Goal: Task Accomplishment & Management: Use online tool/utility

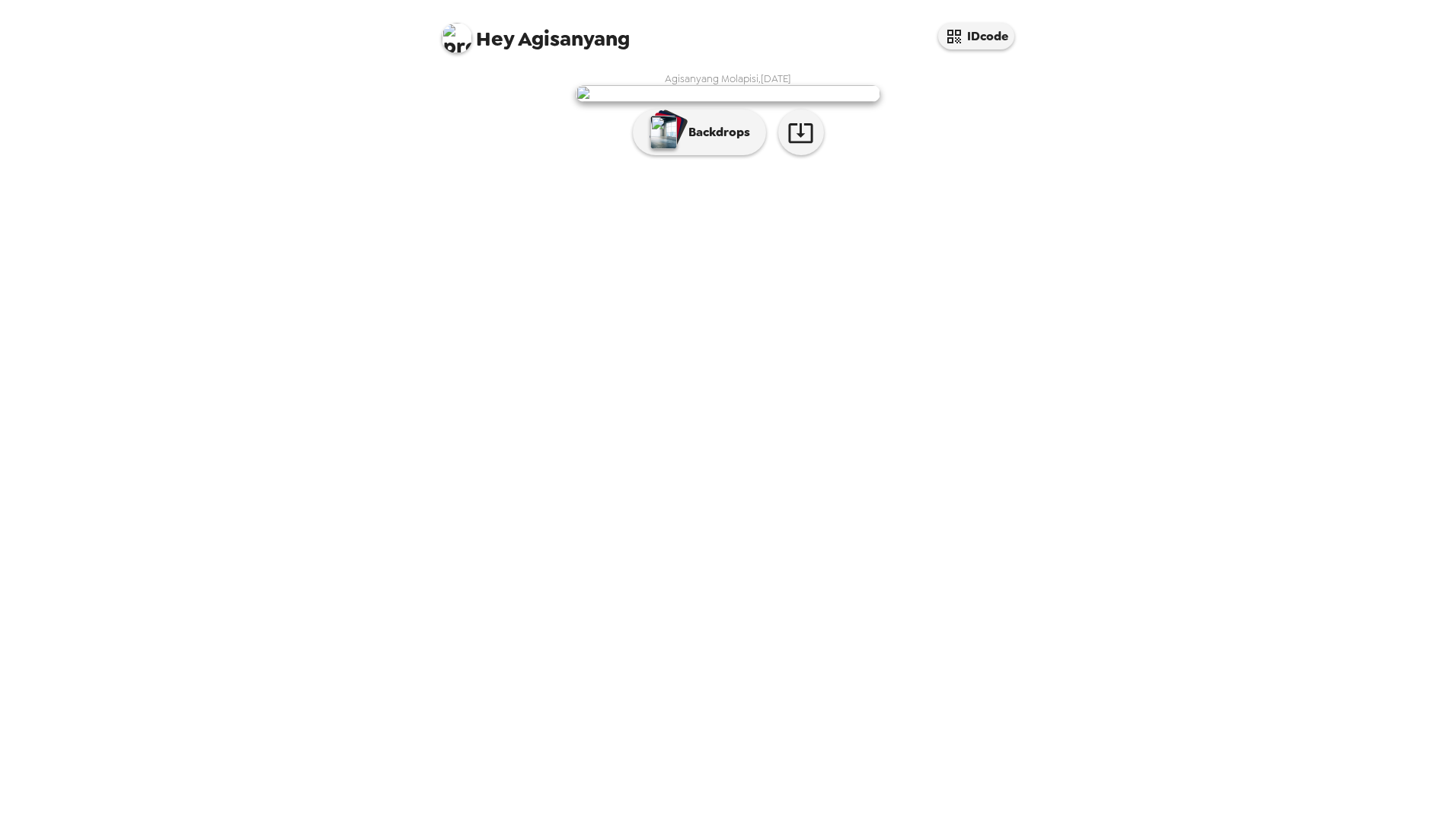
click at [679, 151] on div "button" at bounding box center [663, 132] width 30 height 38
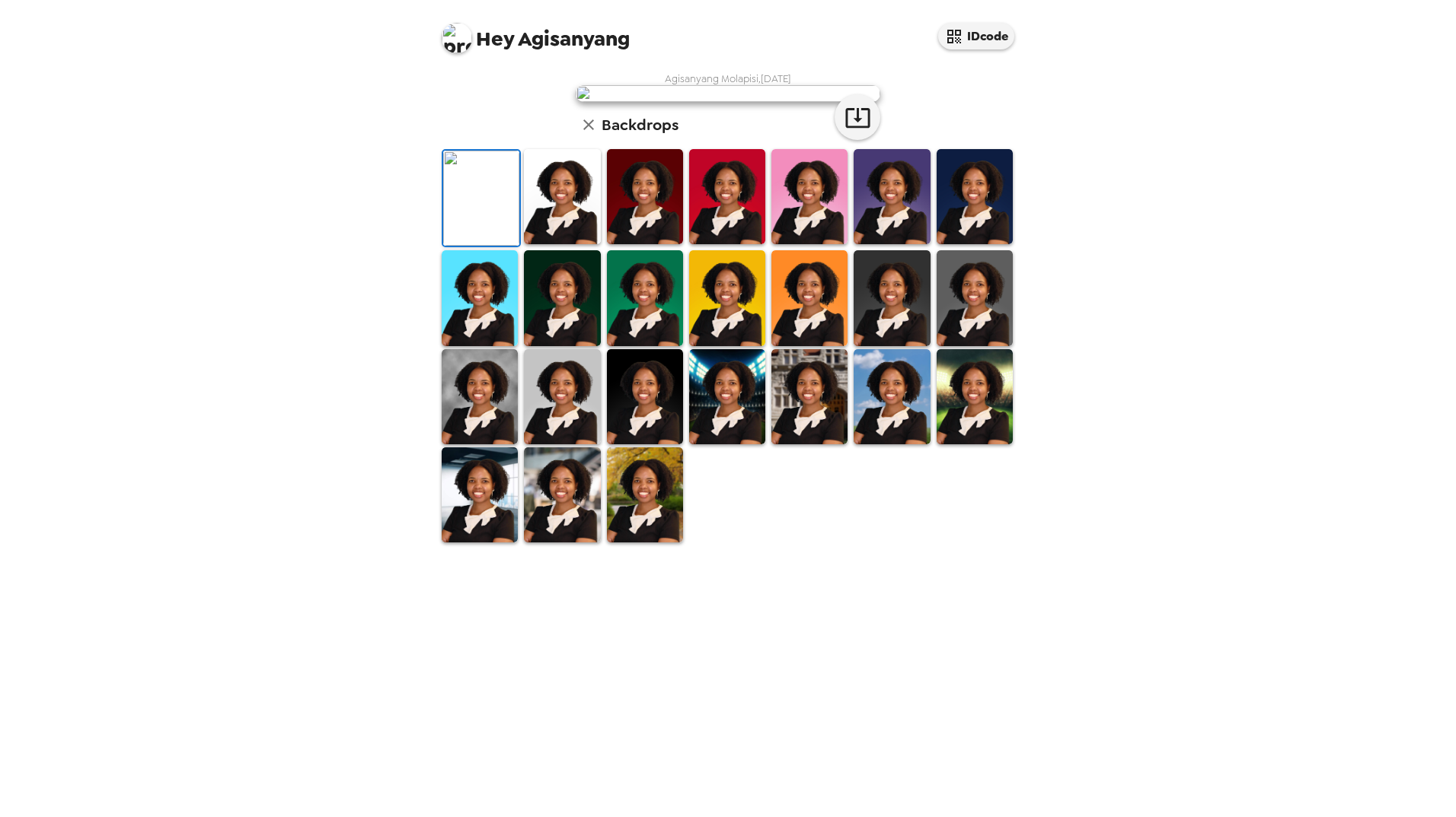
click at [572, 244] on img at bounding box center [561, 197] width 76 height 95
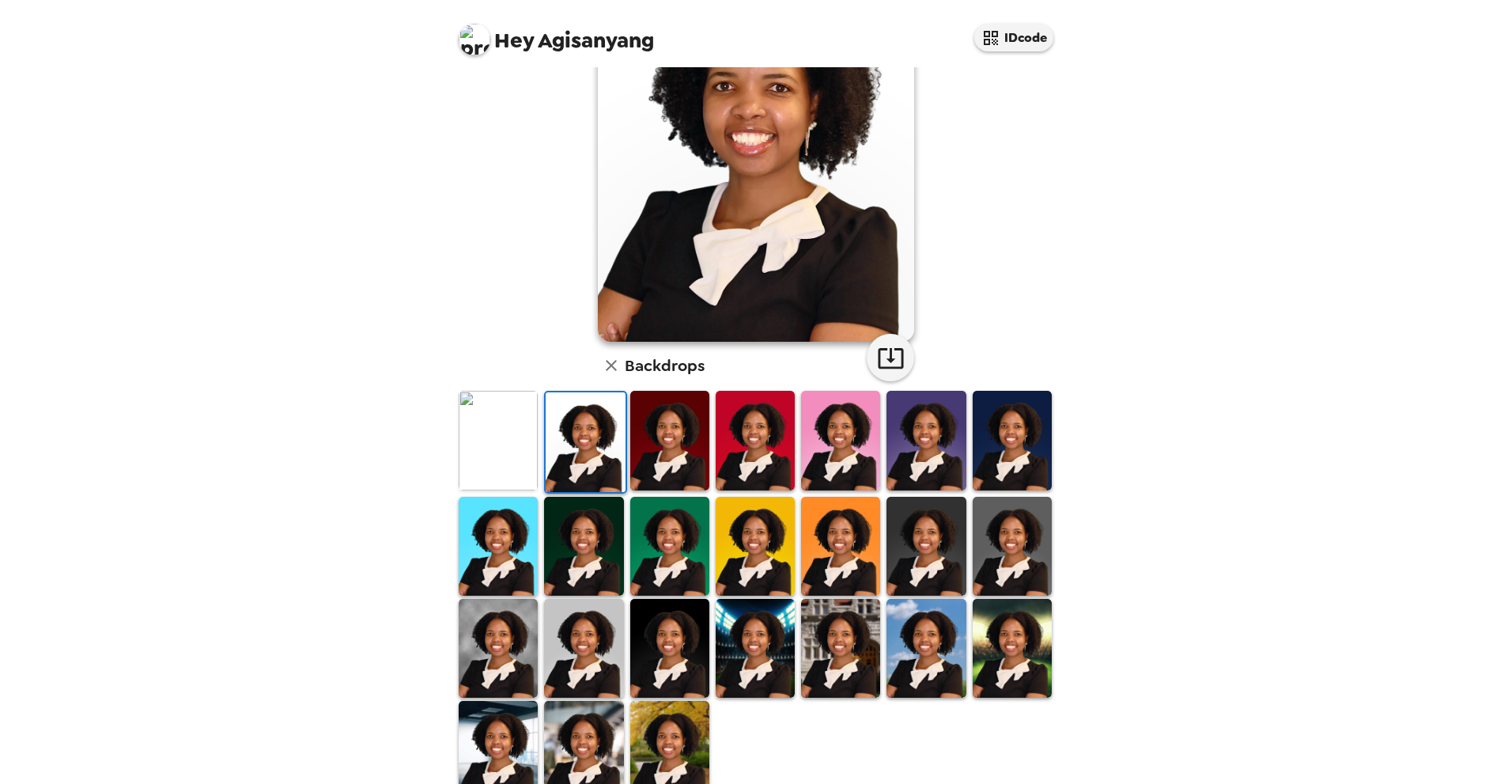
scroll to position [149, 0]
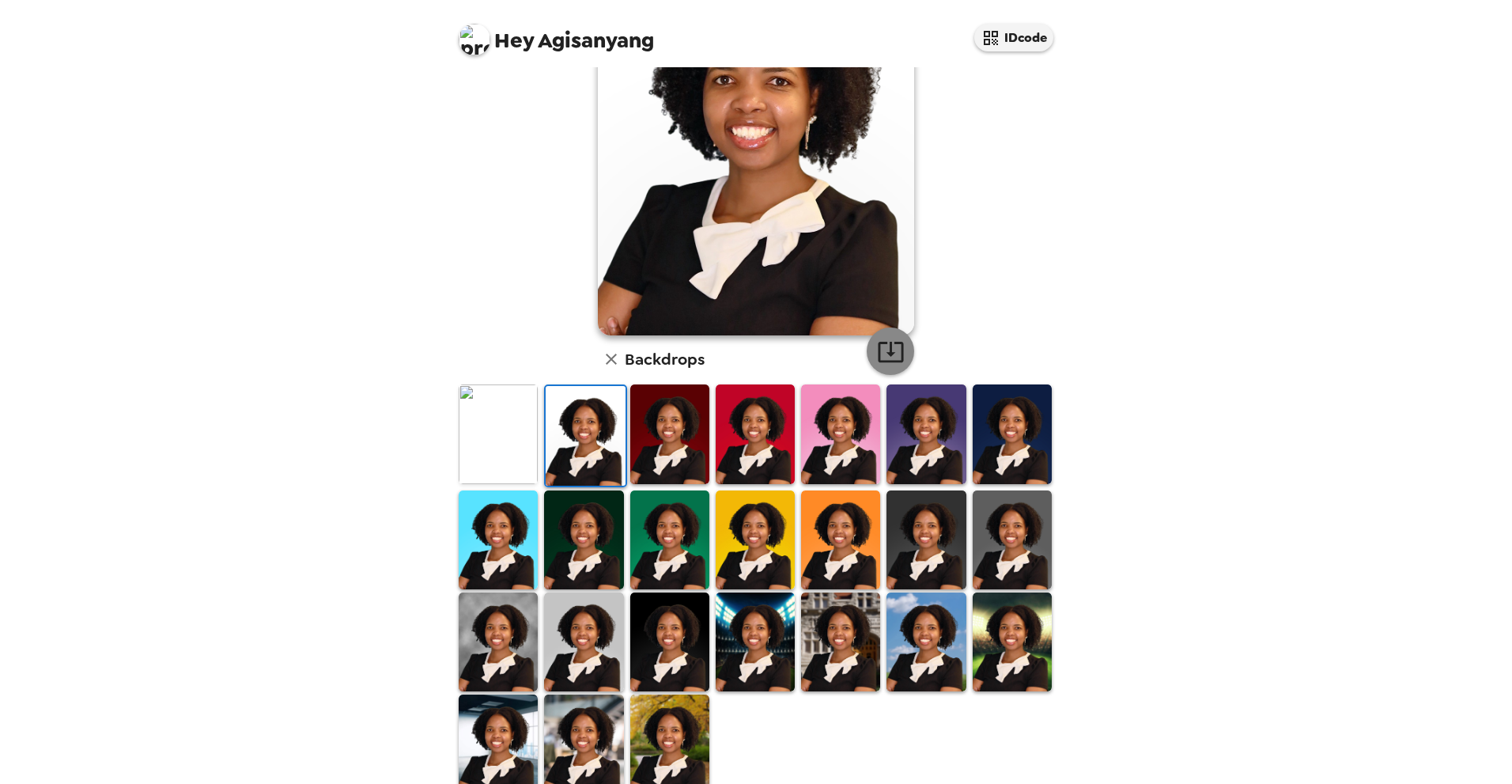
click at [887, 351] on icon "button" at bounding box center [890, 351] width 28 height 28
click at [653, 448] on img at bounding box center [669, 433] width 79 height 99
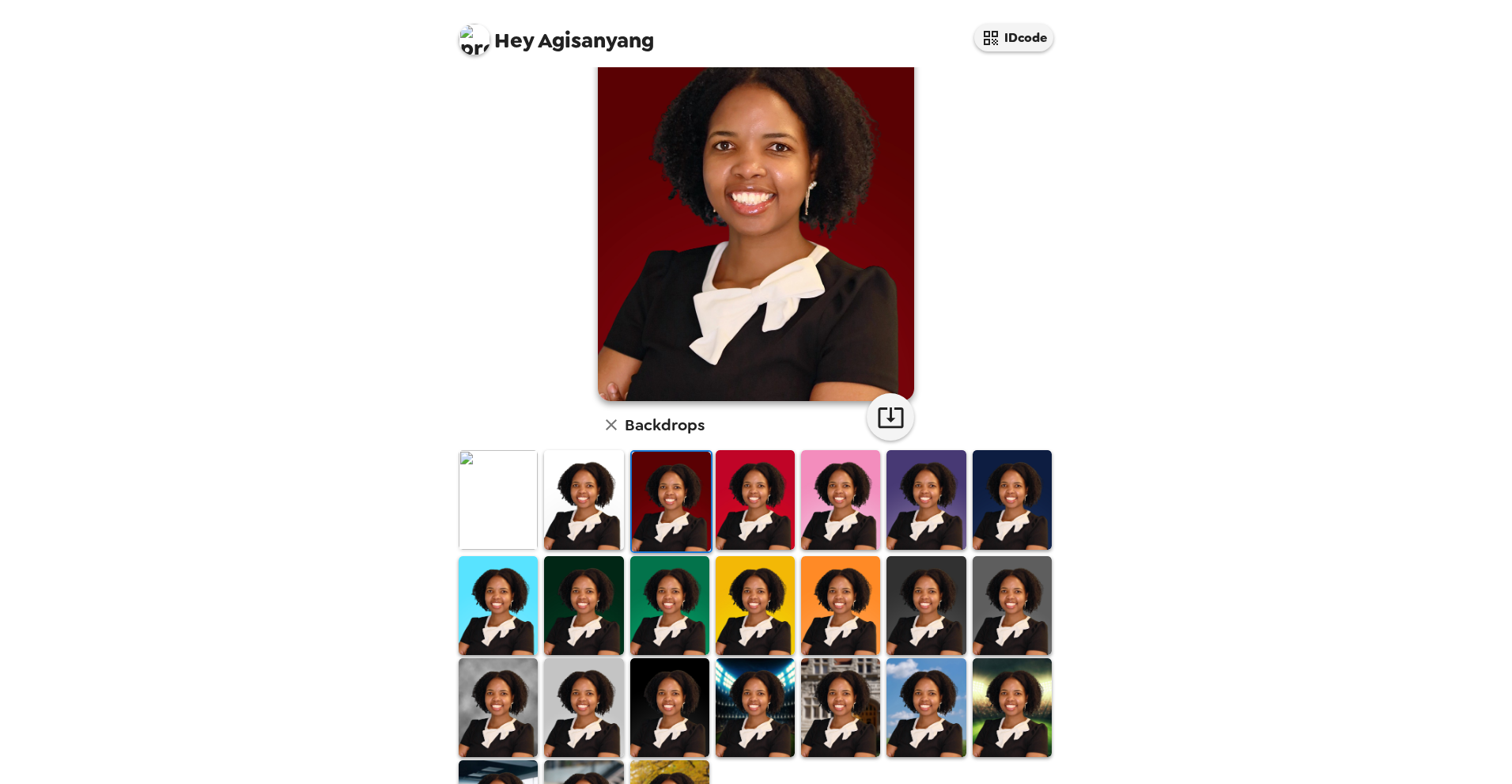
scroll to position [0, 0]
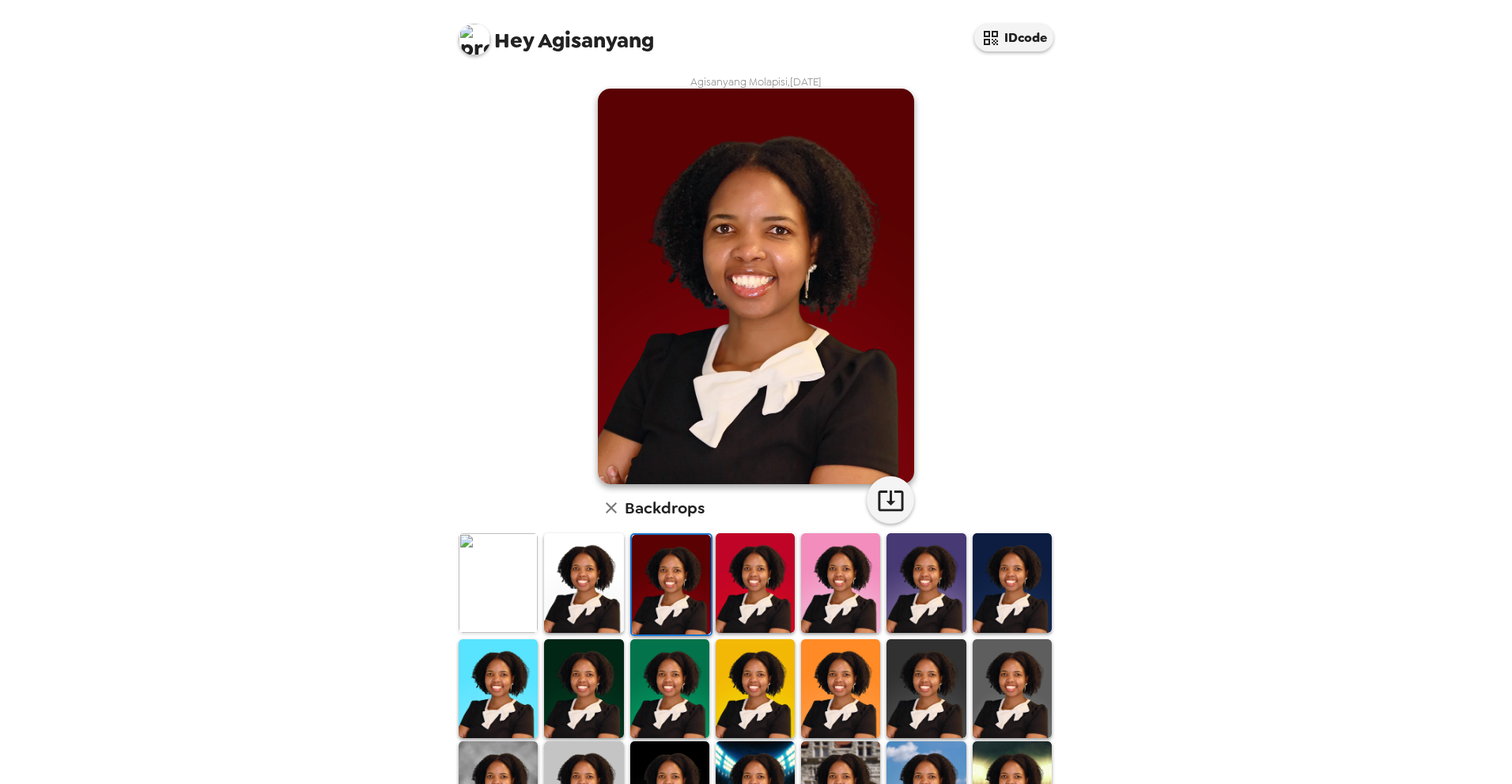
click at [753, 604] on img at bounding box center [755, 582] width 79 height 99
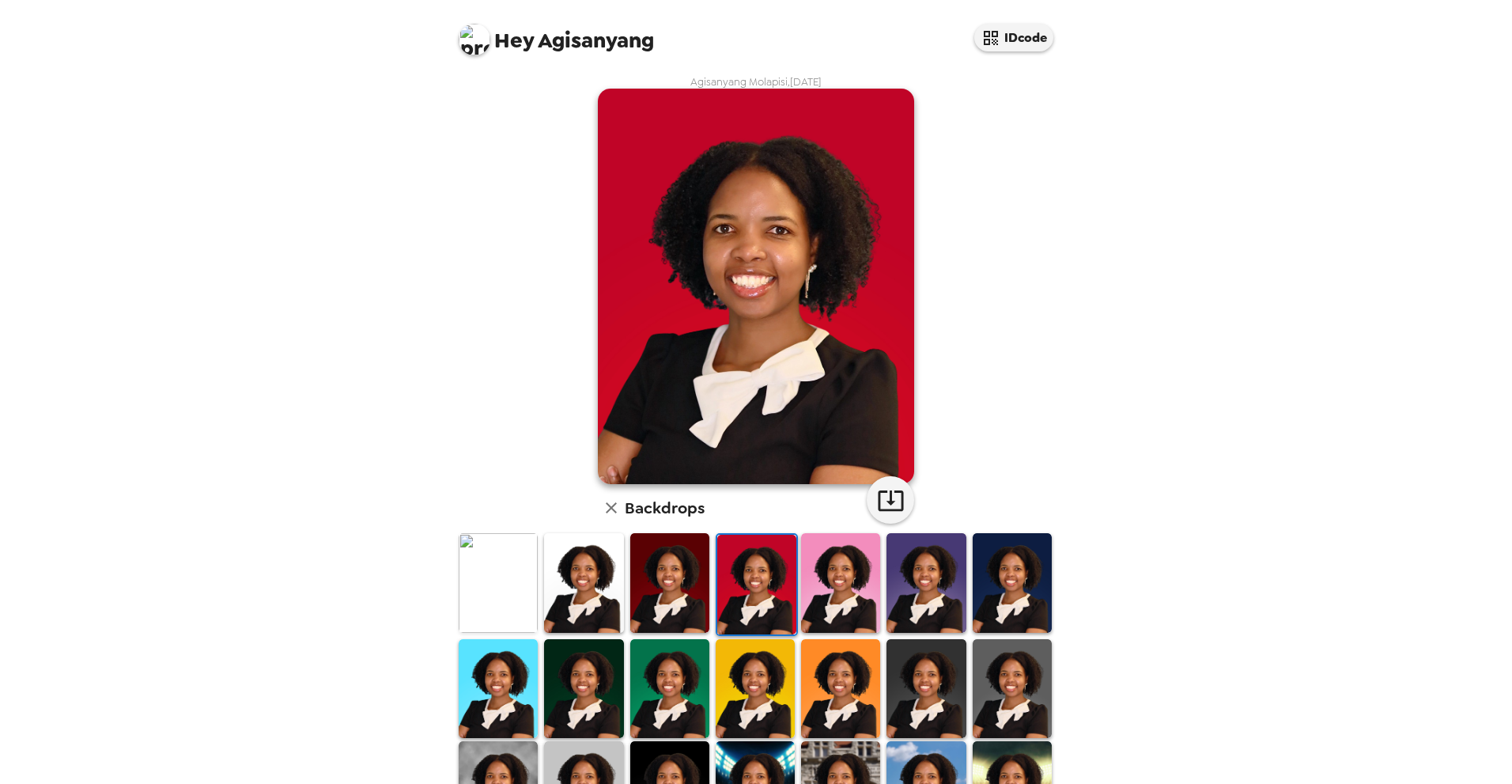
click at [813, 609] on img at bounding box center [840, 582] width 79 height 99
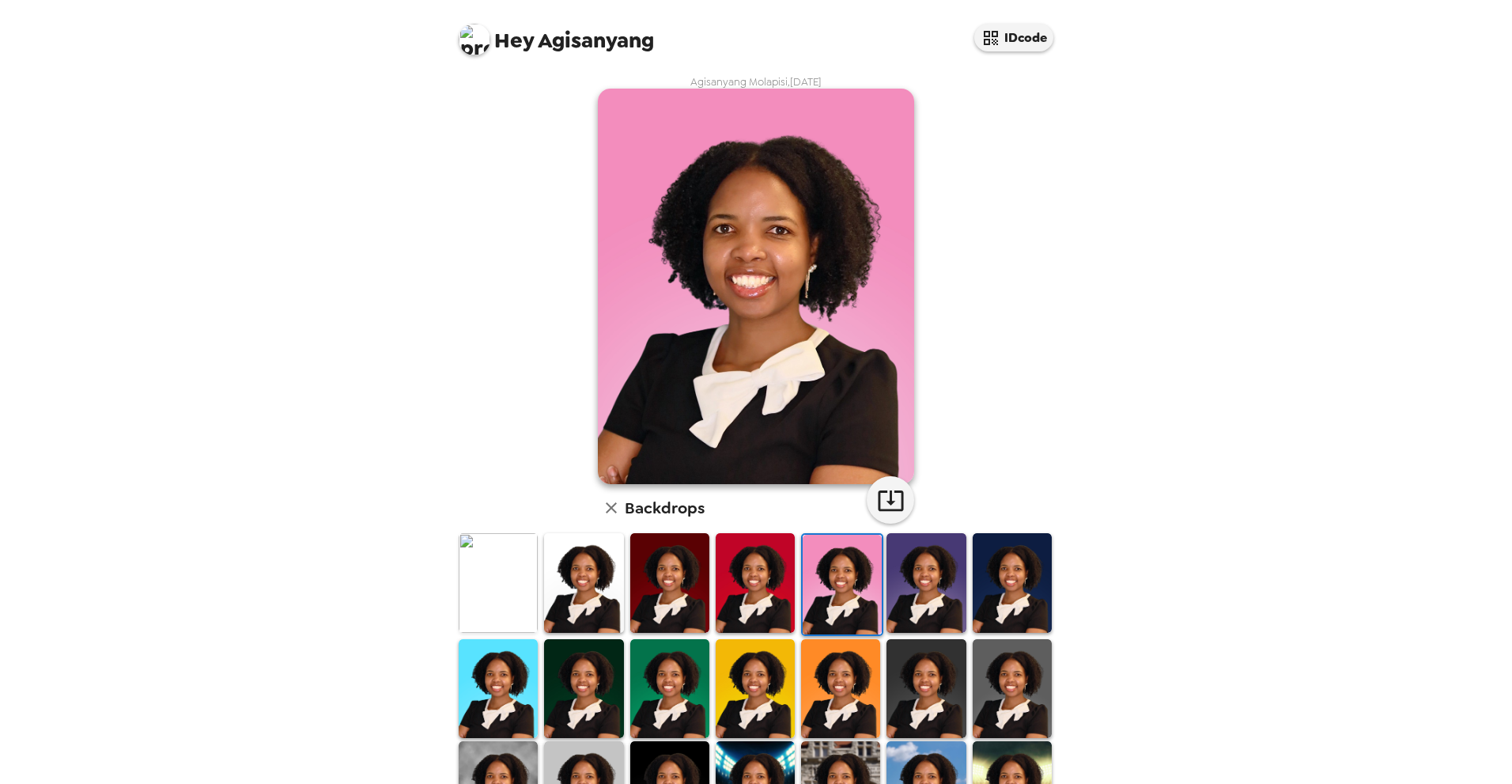
click at [917, 595] on img at bounding box center [925, 582] width 79 height 99
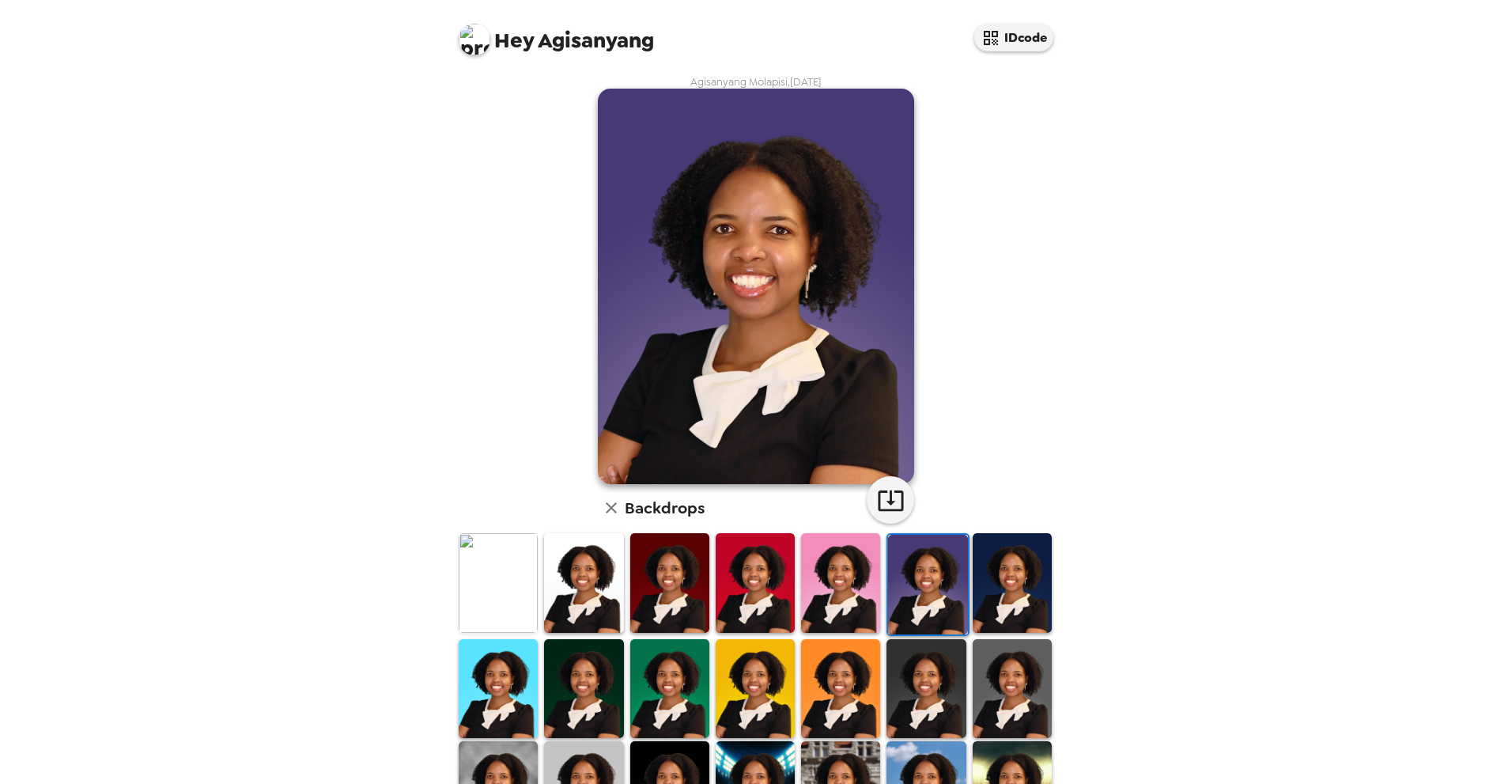
click at [1021, 600] on img at bounding box center [1012, 582] width 79 height 99
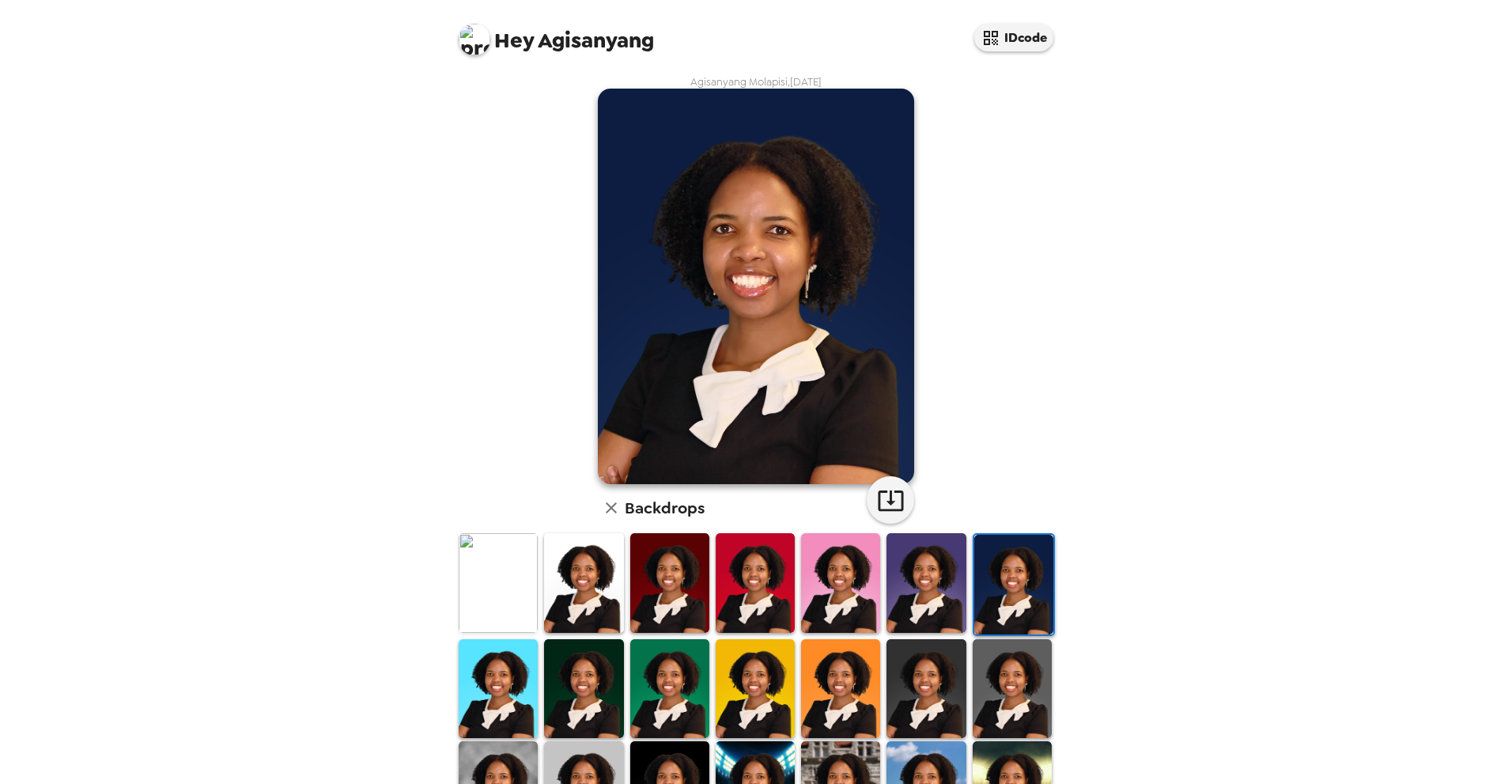
click at [514, 683] on img at bounding box center [497, 689] width 79 height 99
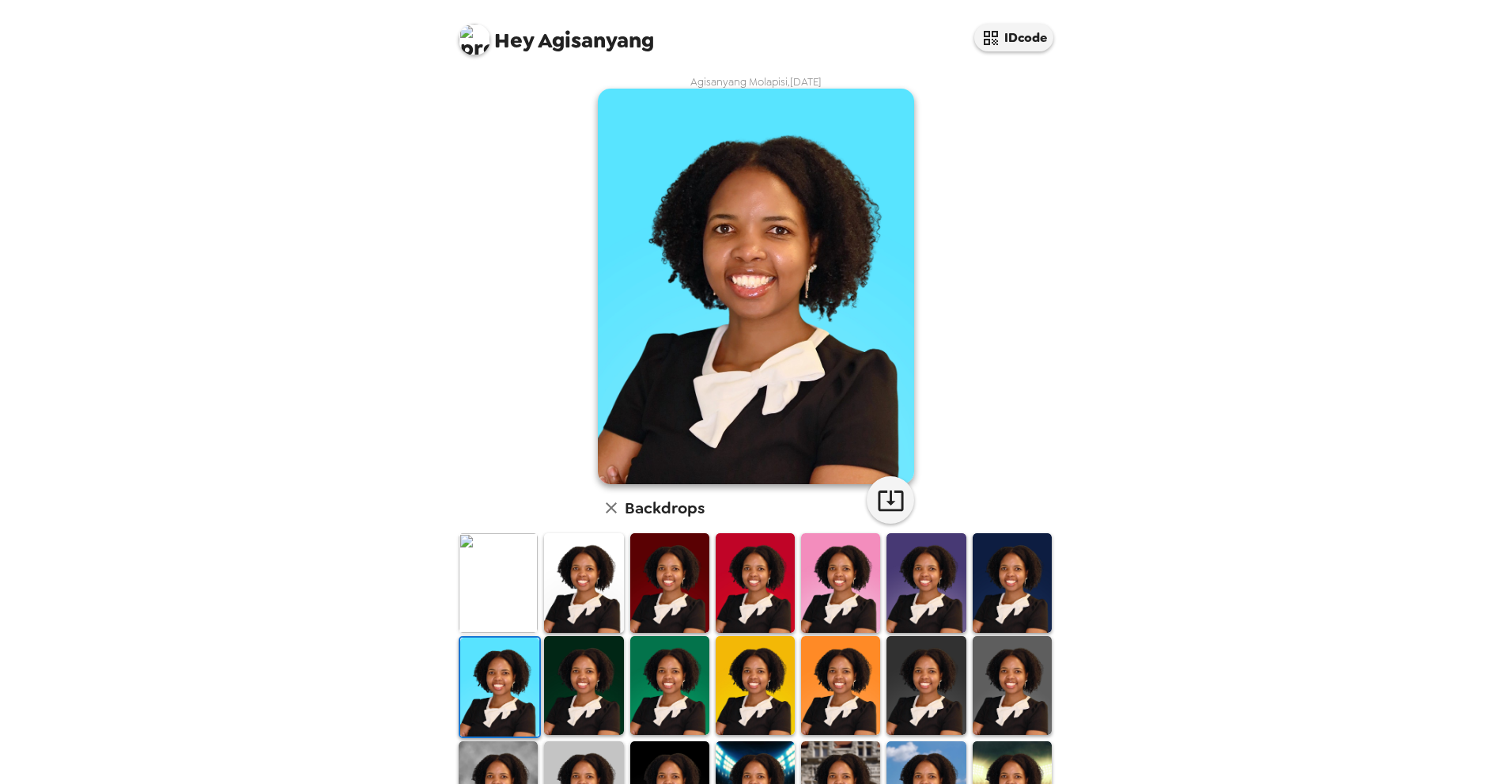
click at [589, 675] on img at bounding box center [583, 685] width 79 height 99
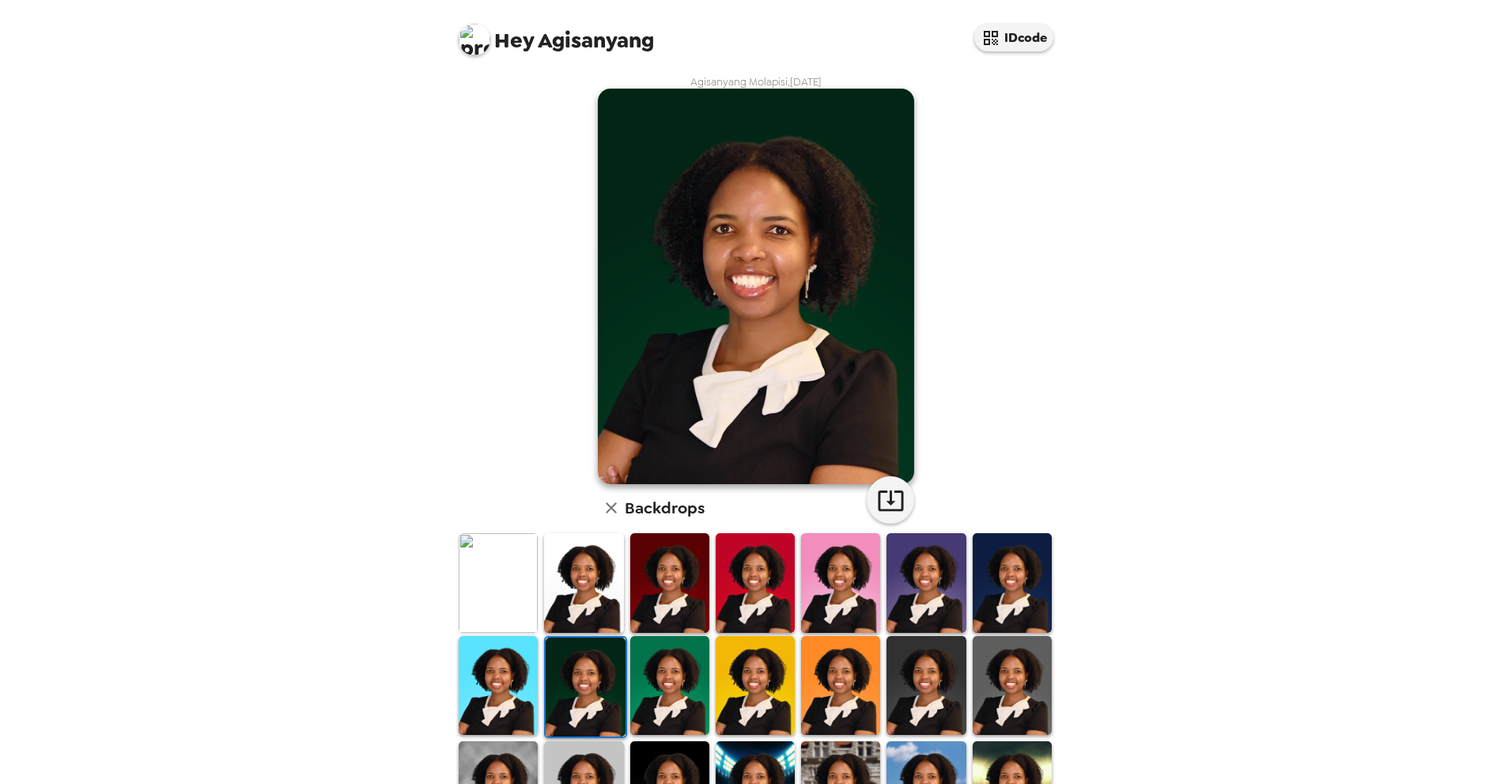
click at [670, 690] on img at bounding box center [669, 685] width 79 height 99
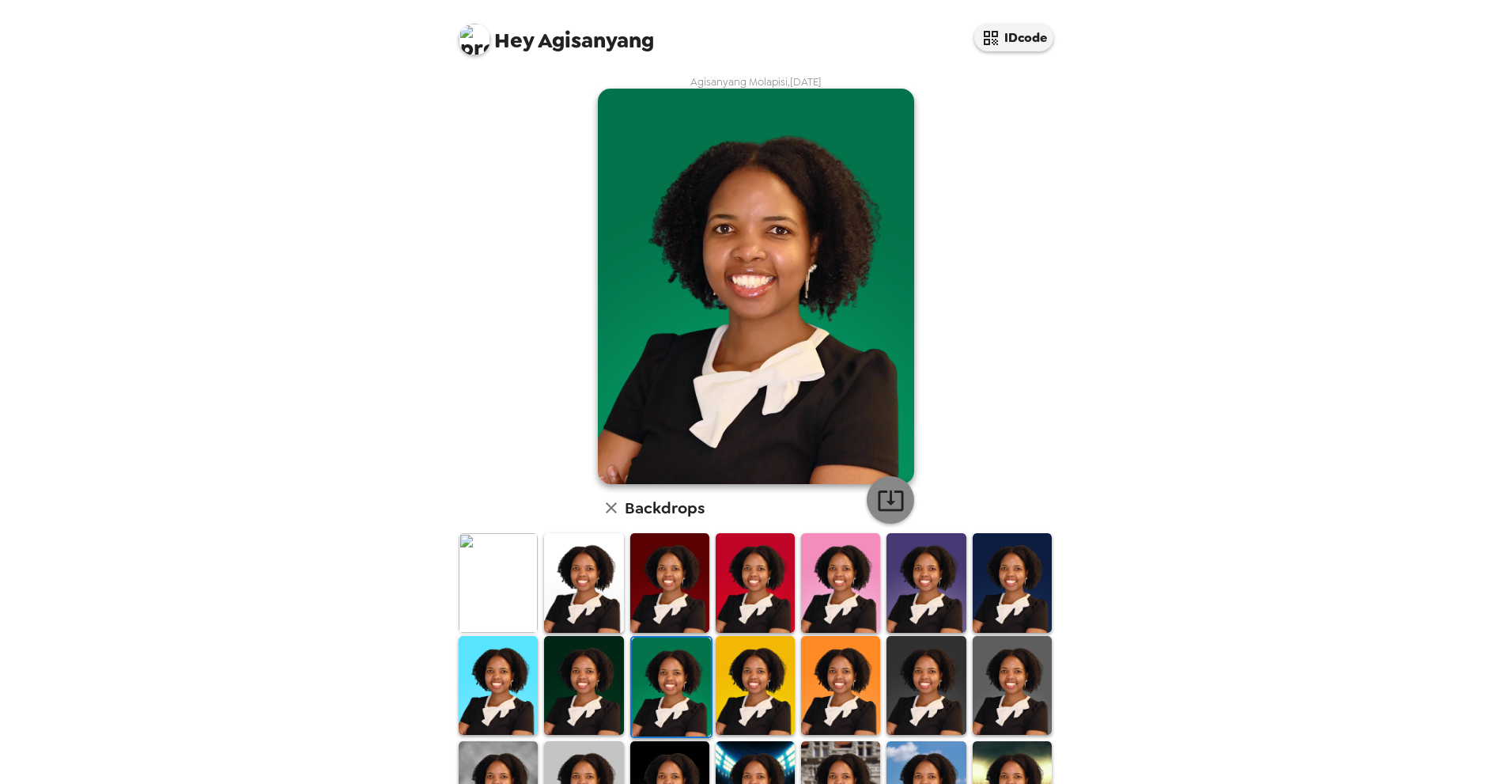
click at [893, 510] on icon "button" at bounding box center [890, 501] width 26 height 21
click at [1341, 379] on div "Hey Agisanyang IDcode Agisanyang Molapisi , [DATE] Backdrops" at bounding box center [756, 392] width 1512 height 784
click at [805, 599] on img at bounding box center [840, 582] width 79 height 99
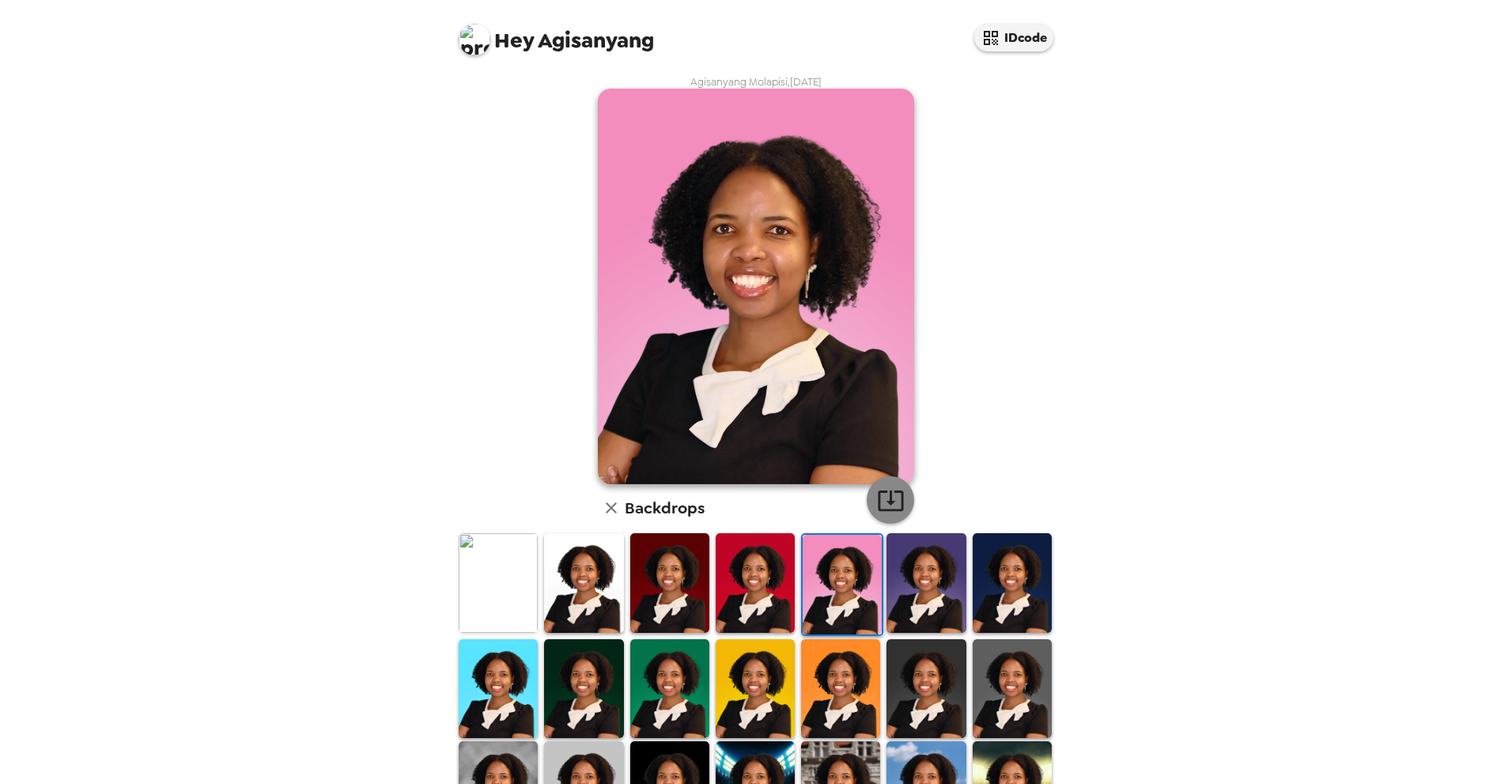
click at [881, 496] on icon "button" at bounding box center [890, 499] width 28 height 28
click at [833, 697] on img at bounding box center [840, 689] width 79 height 99
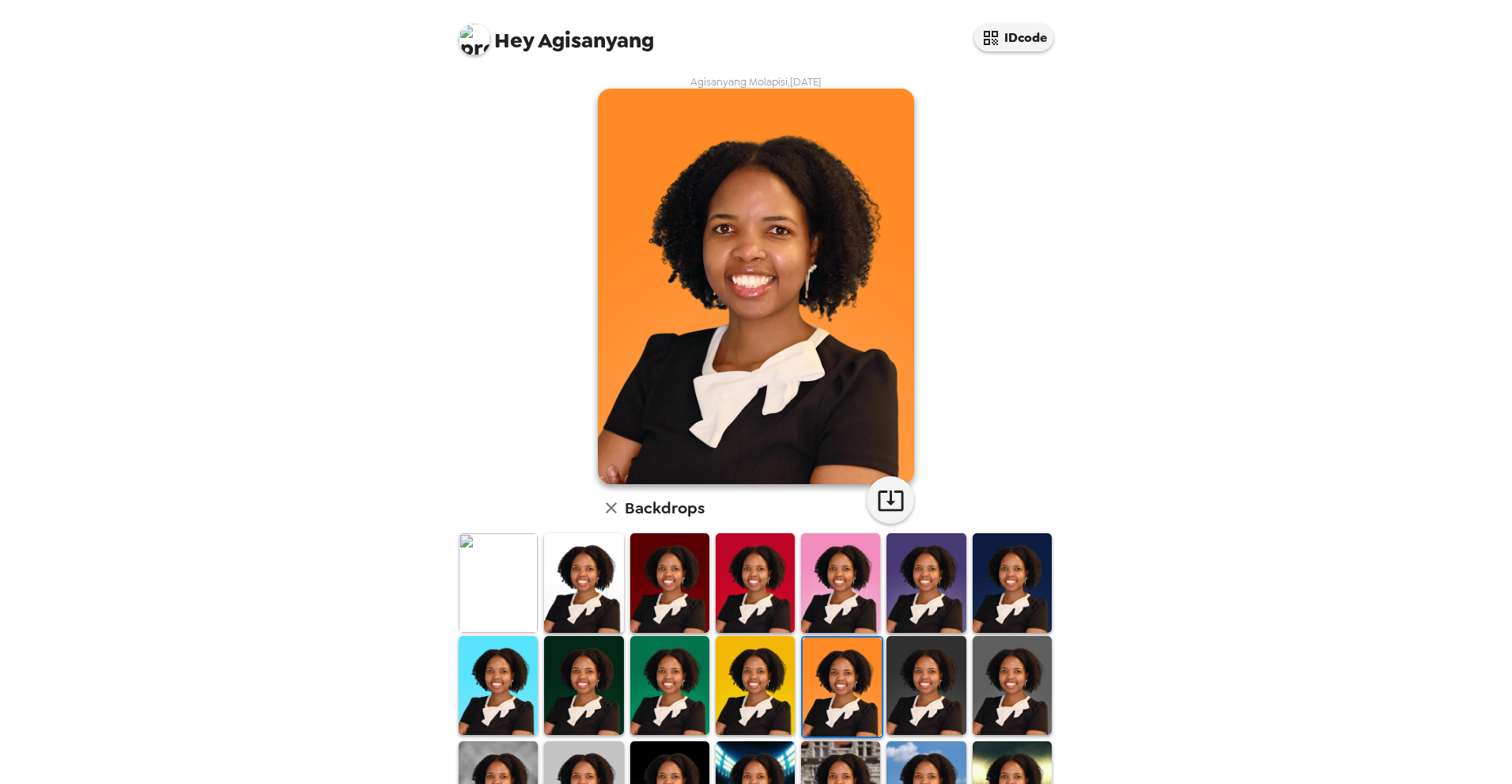
click at [913, 693] on img at bounding box center [925, 685] width 79 height 99
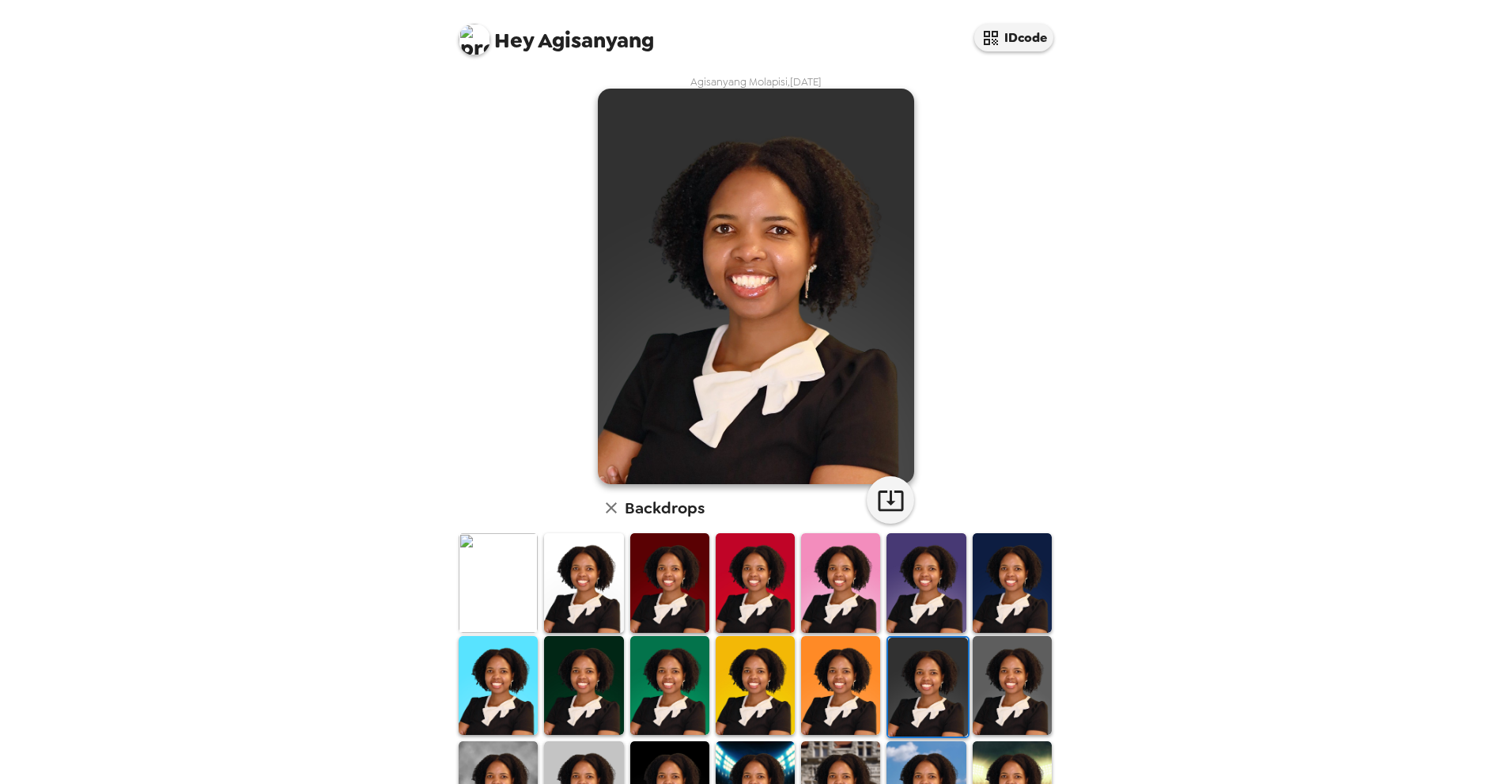
click at [1009, 702] on img at bounding box center [1012, 685] width 79 height 99
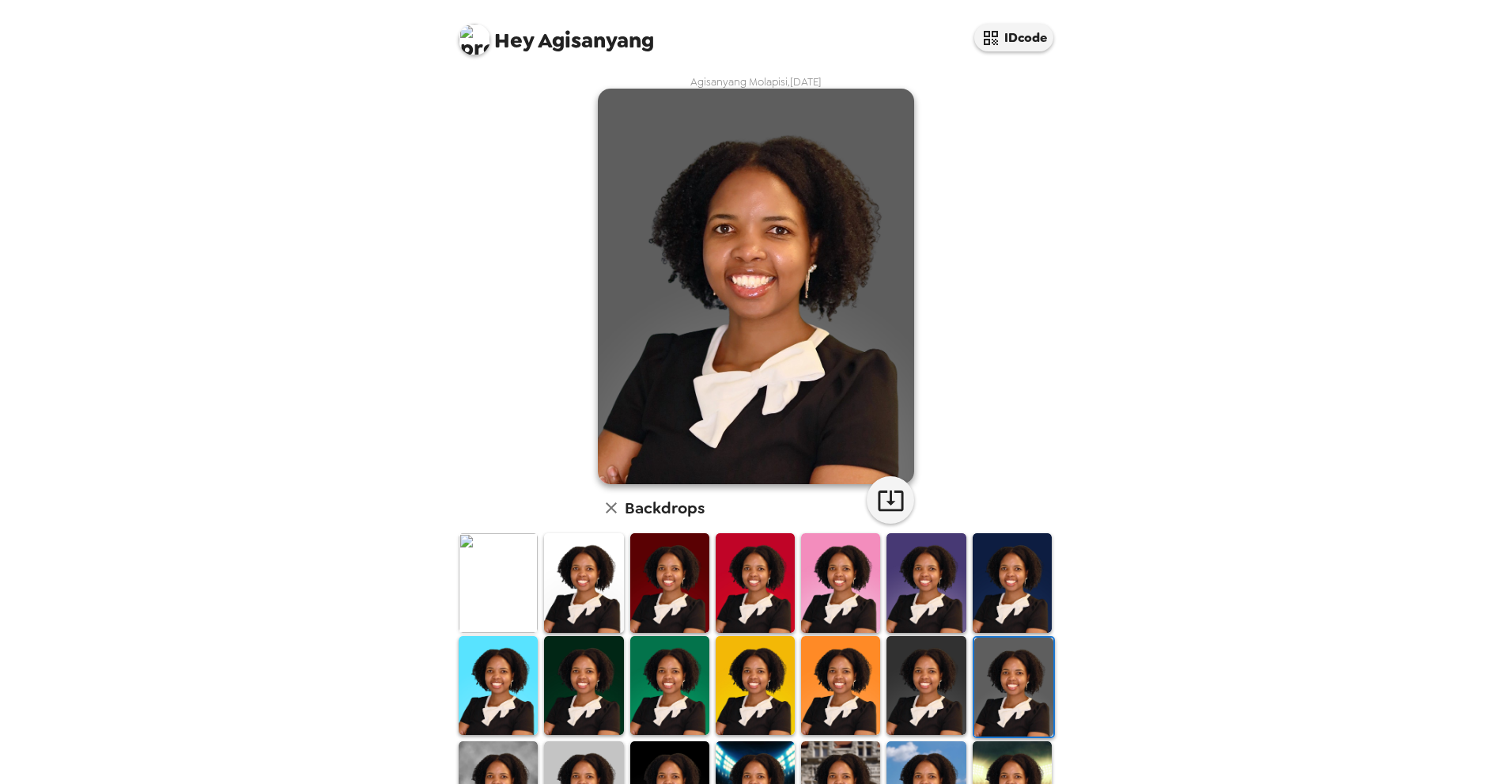
click at [912, 679] on img at bounding box center [925, 685] width 79 height 99
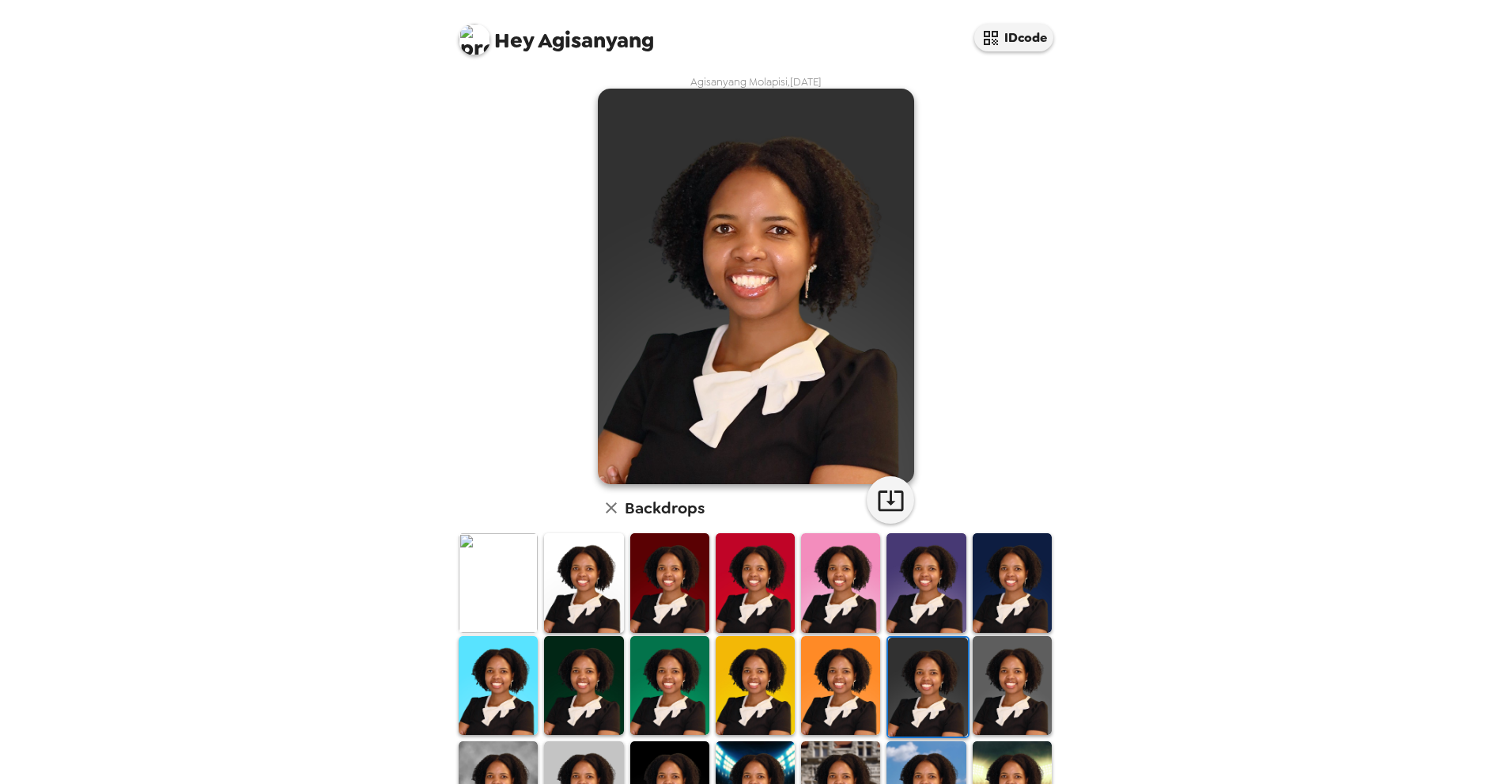
click at [1009, 681] on img at bounding box center [1012, 685] width 79 height 99
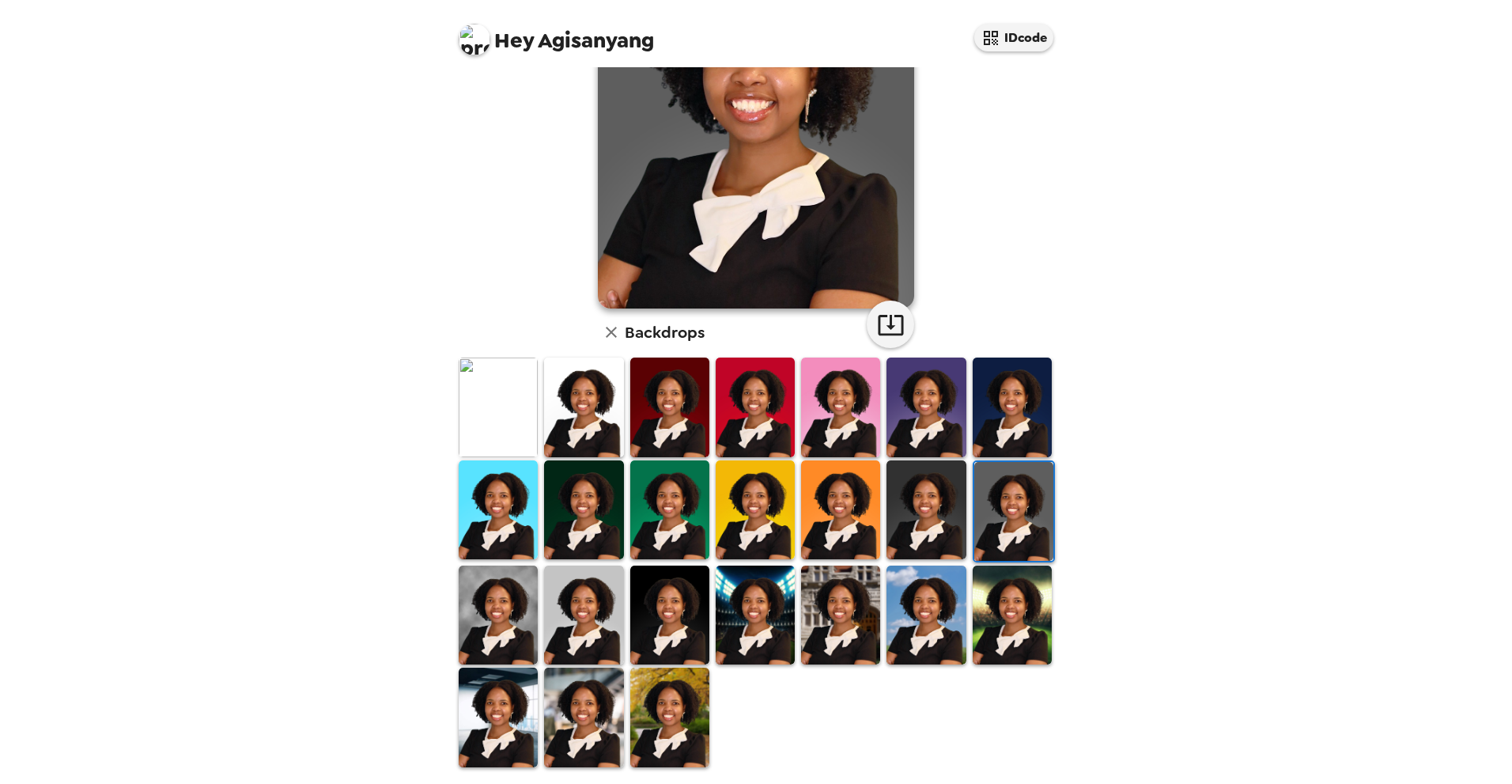
click at [493, 638] on img at bounding box center [497, 614] width 79 height 99
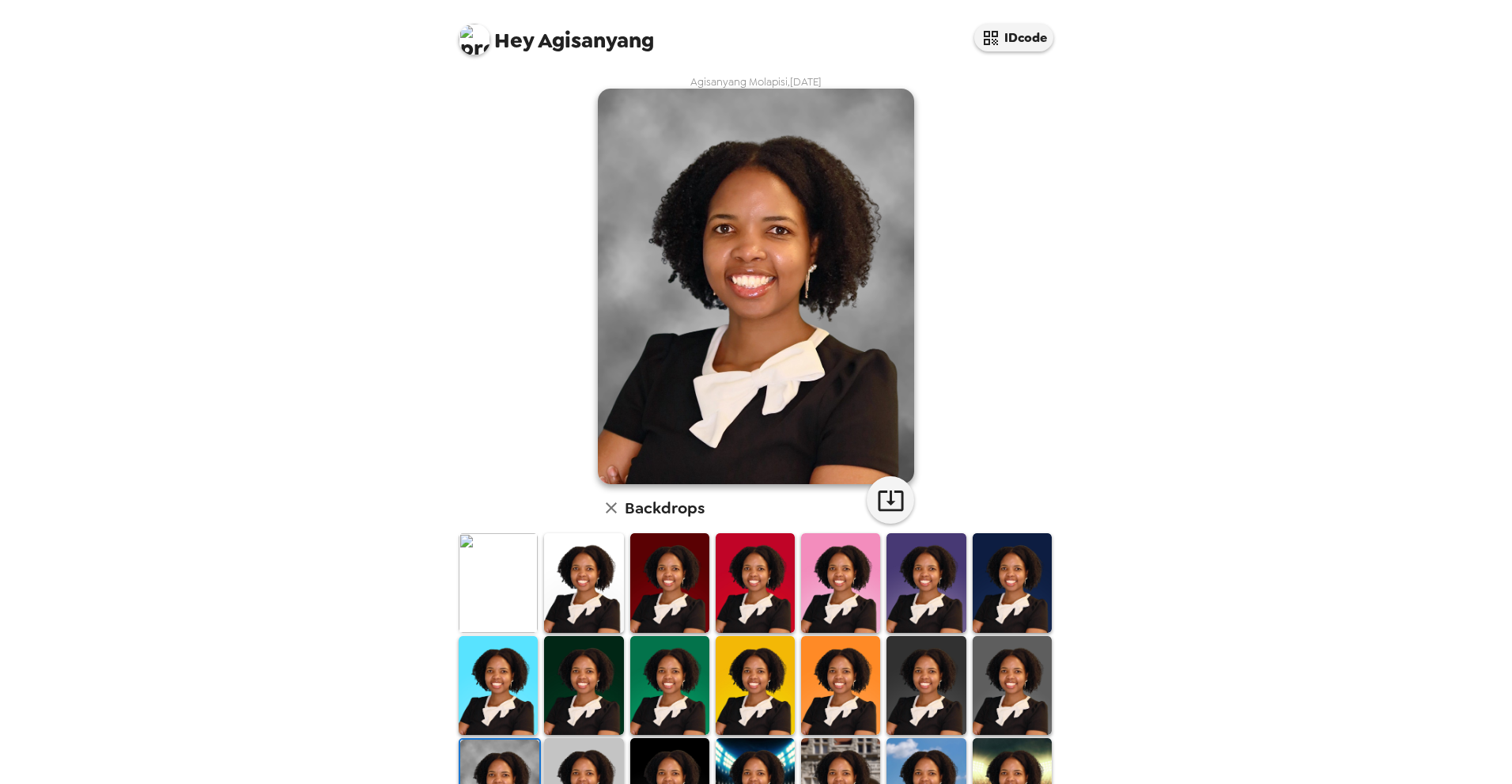
scroll to position [158, 0]
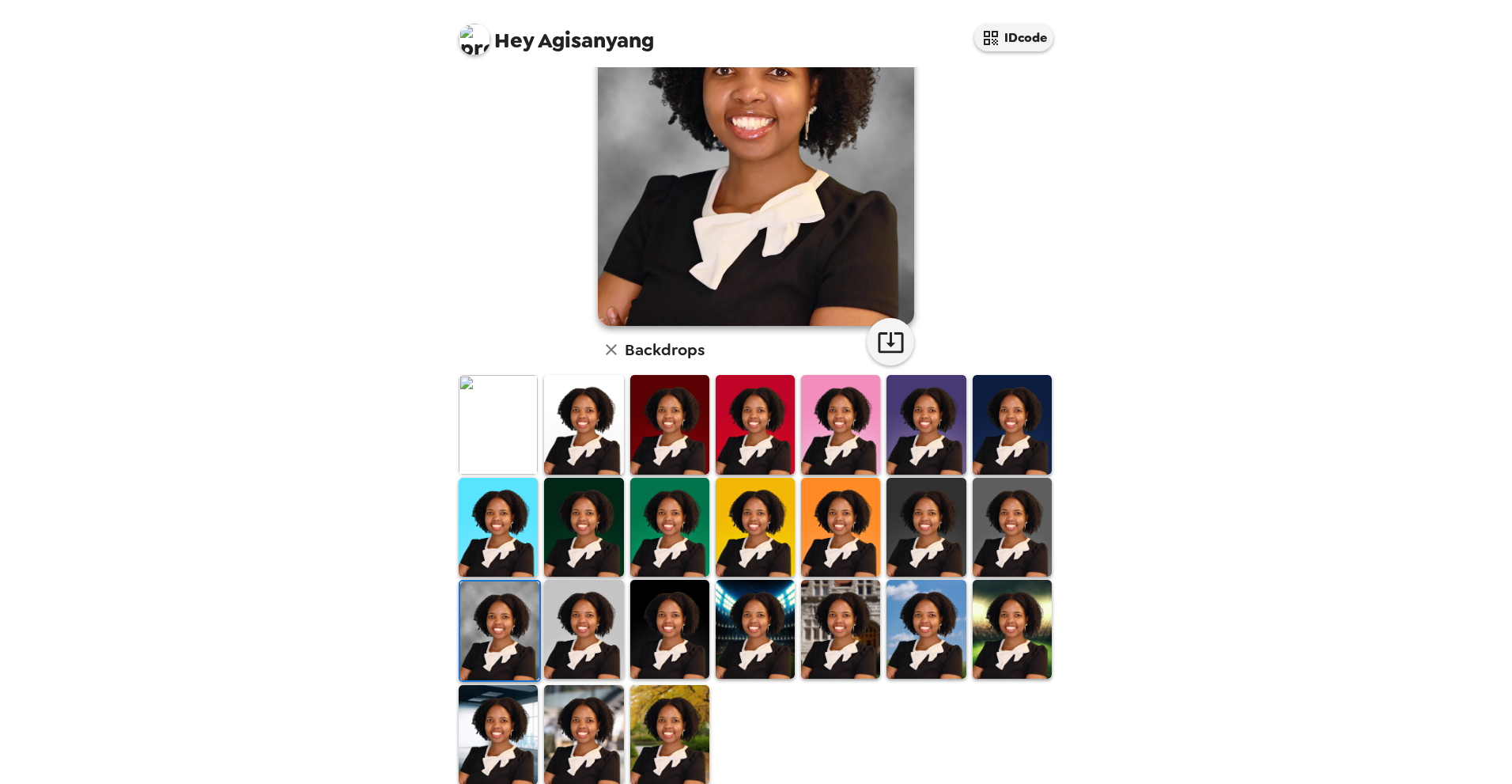
click at [612, 606] on img at bounding box center [583, 629] width 79 height 99
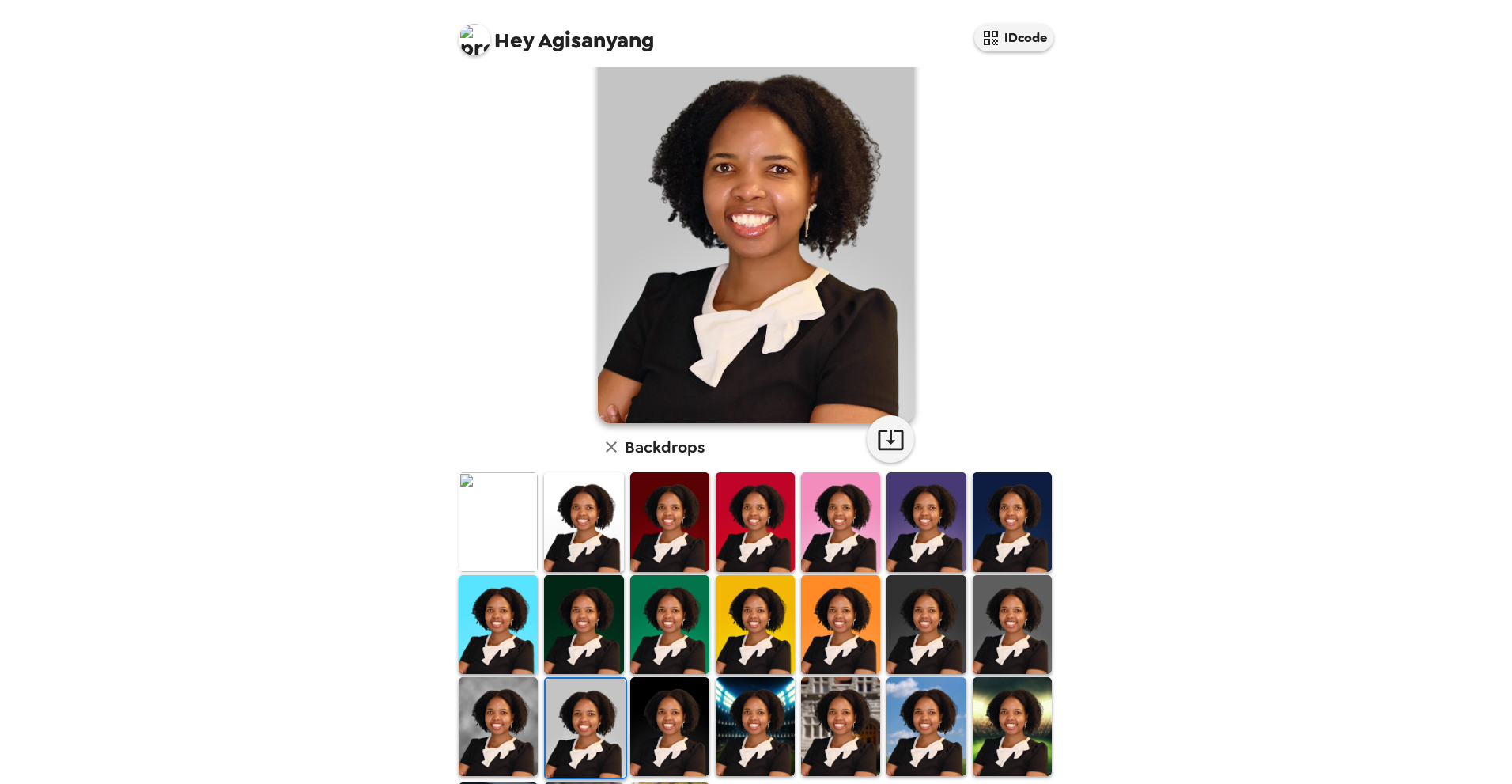
scroll to position [0, 0]
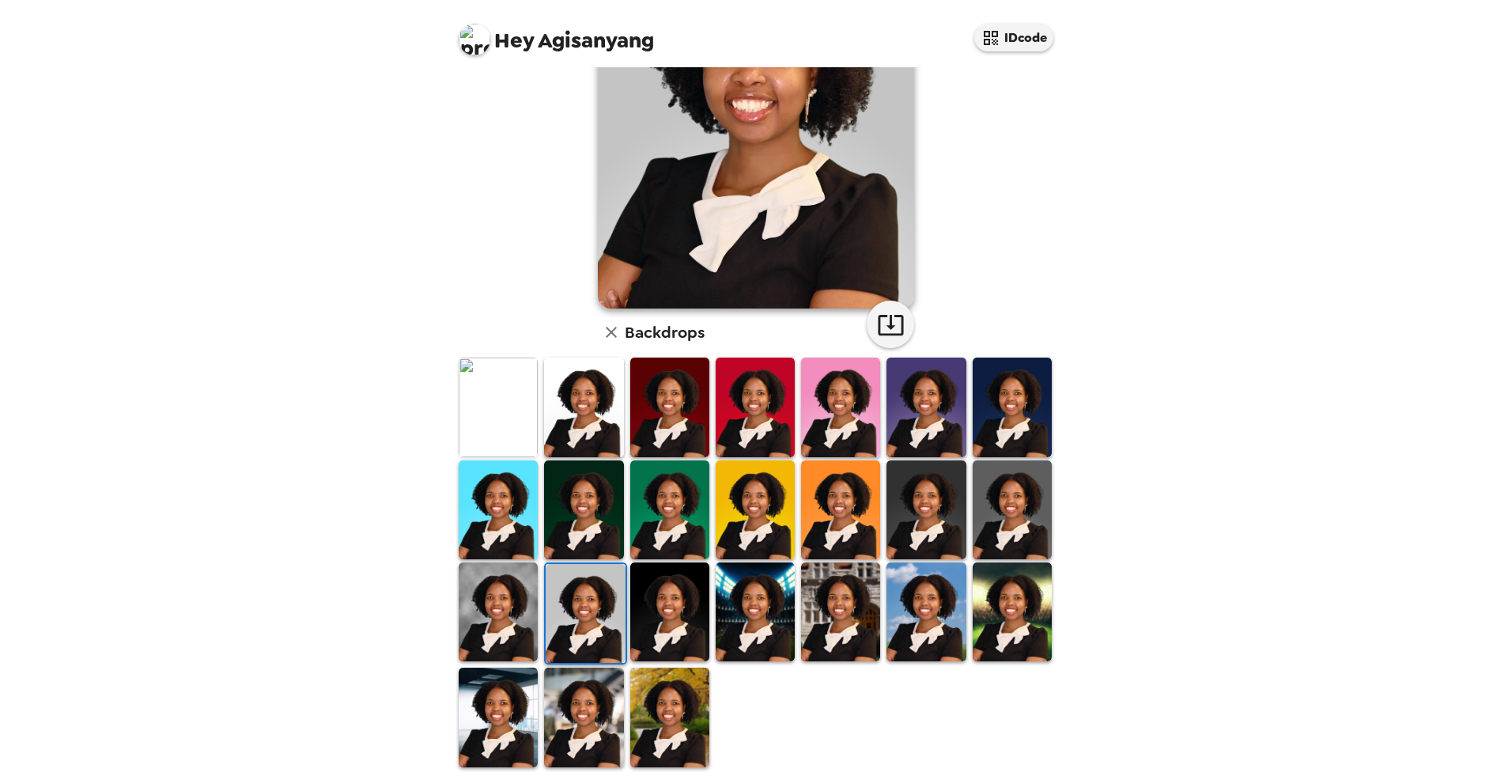
click at [659, 613] on img at bounding box center [669, 612] width 79 height 99
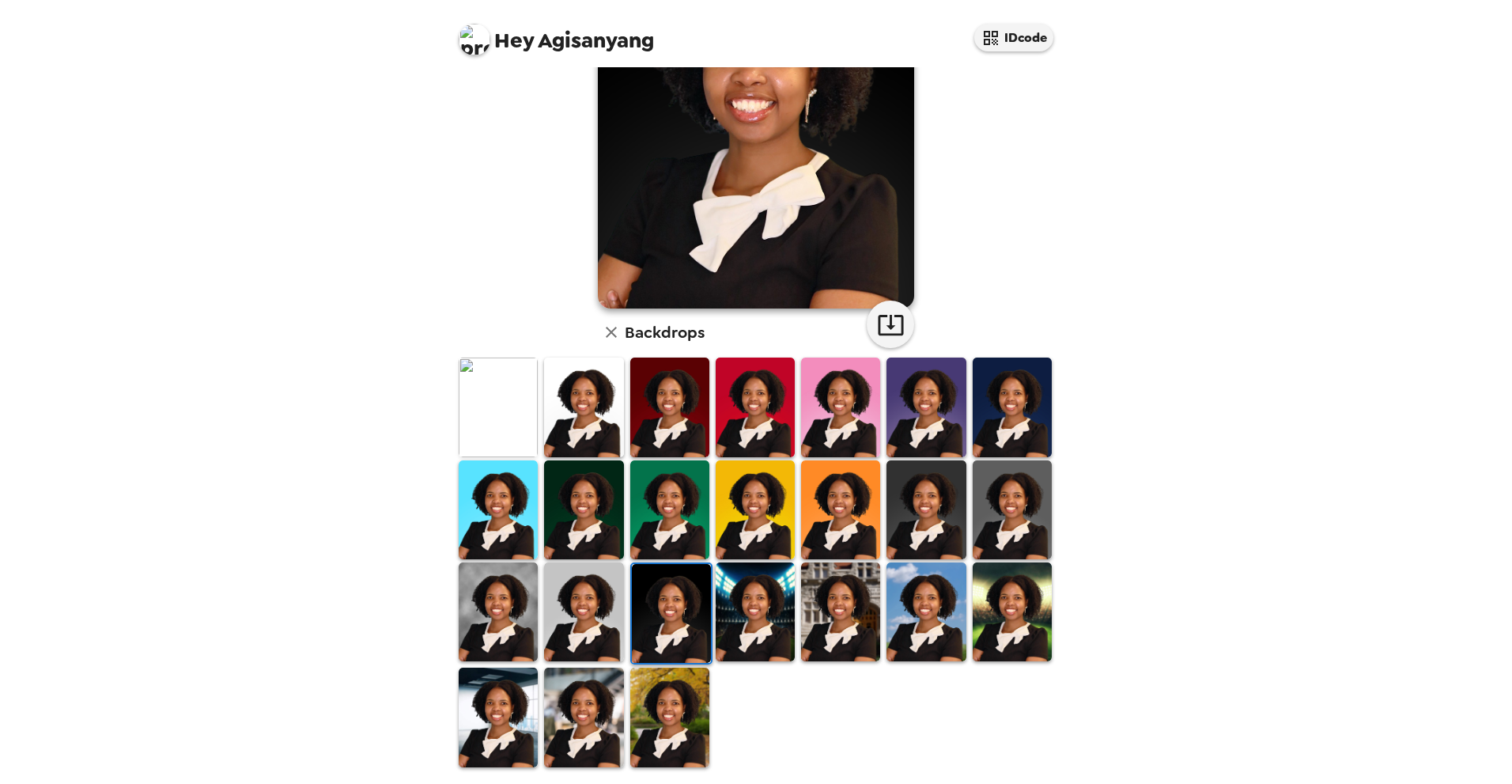
click at [762, 613] on img at bounding box center [755, 612] width 79 height 99
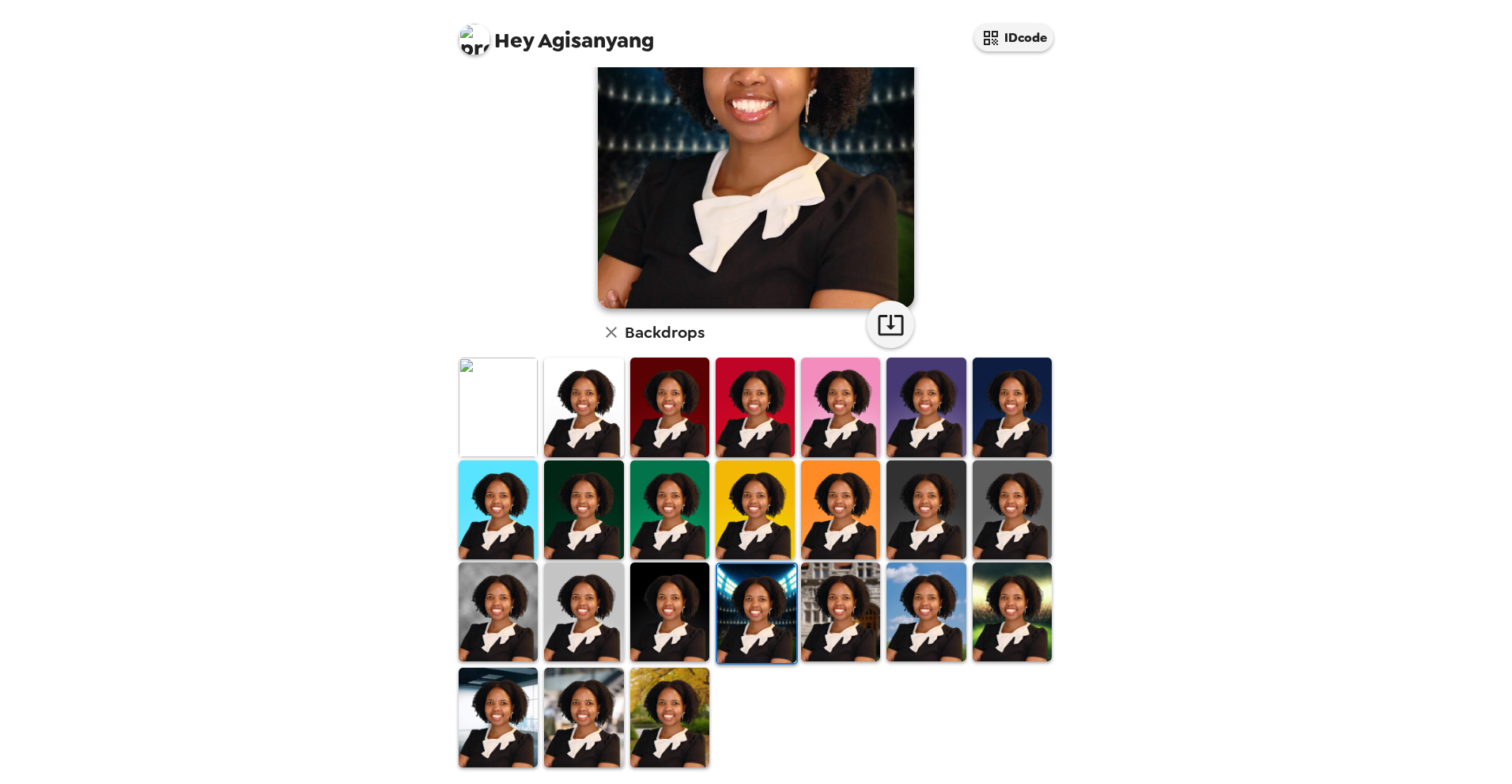
click at [851, 613] on img at bounding box center [840, 612] width 79 height 99
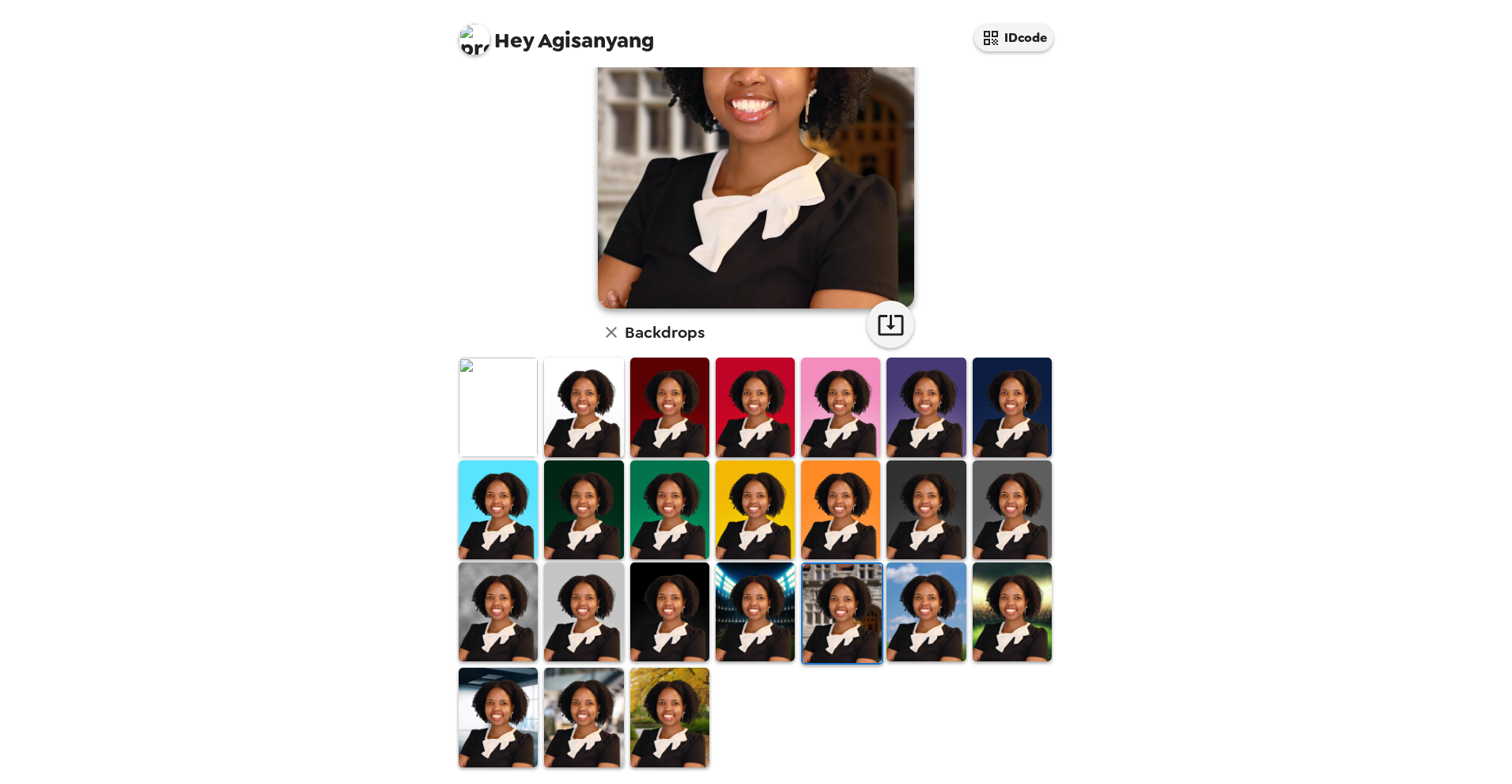
click at [897, 643] on img at bounding box center [925, 612] width 79 height 99
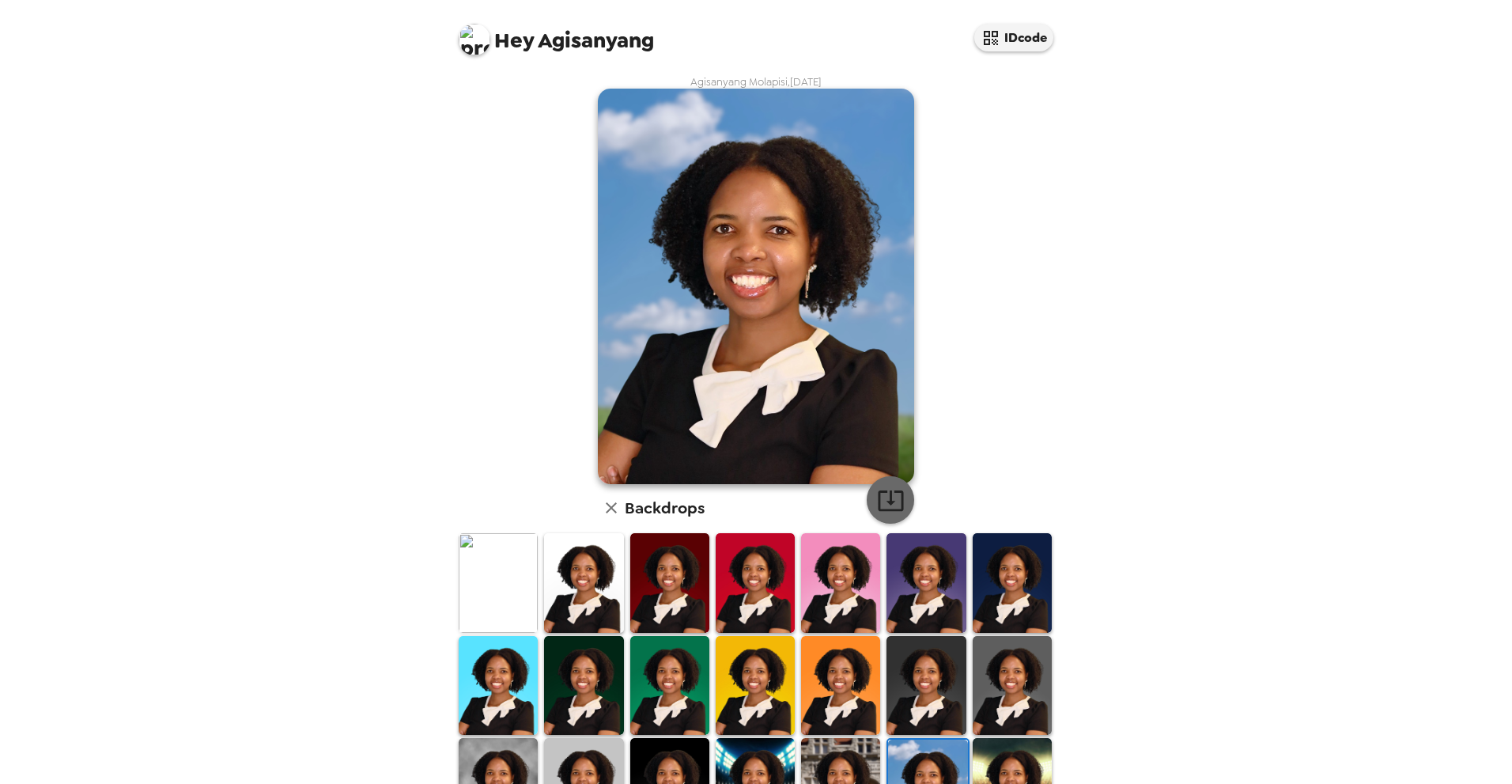
click at [889, 507] on icon "button" at bounding box center [890, 499] width 28 height 28
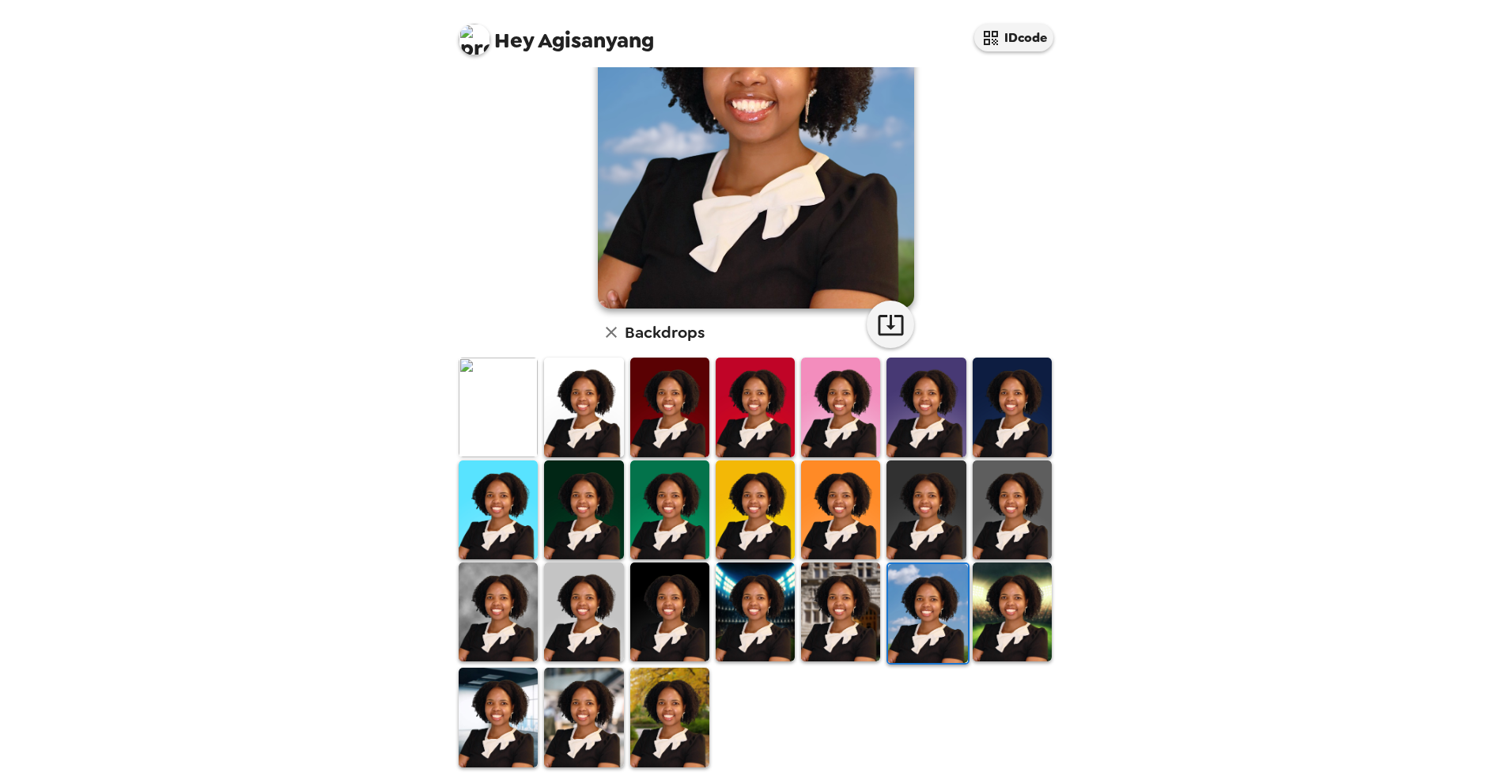
click at [1012, 621] on img at bounding box center [1012, 612] width 79 height 99
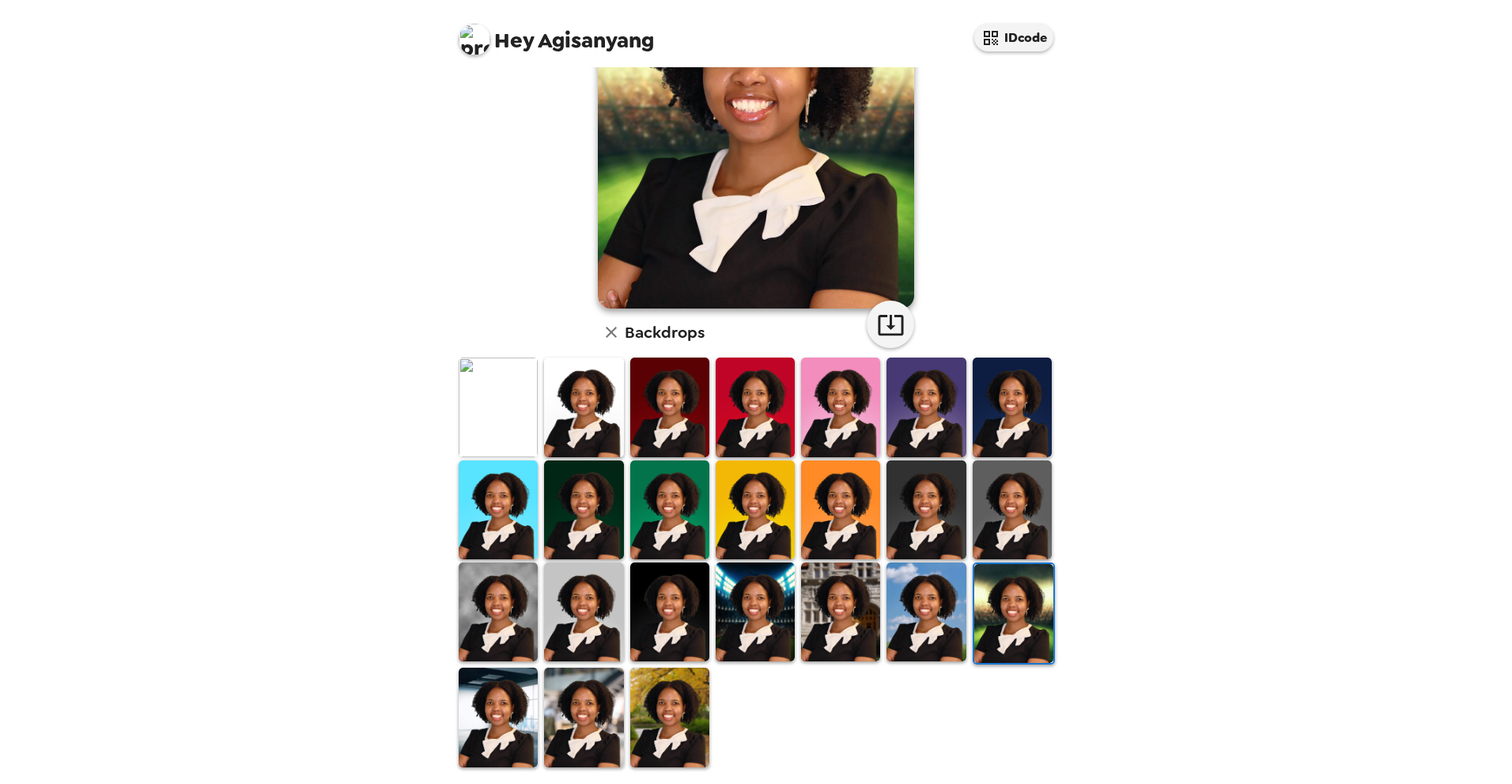
click at [497, 708] on img at bounding box center [497, 717] width 79 height 99
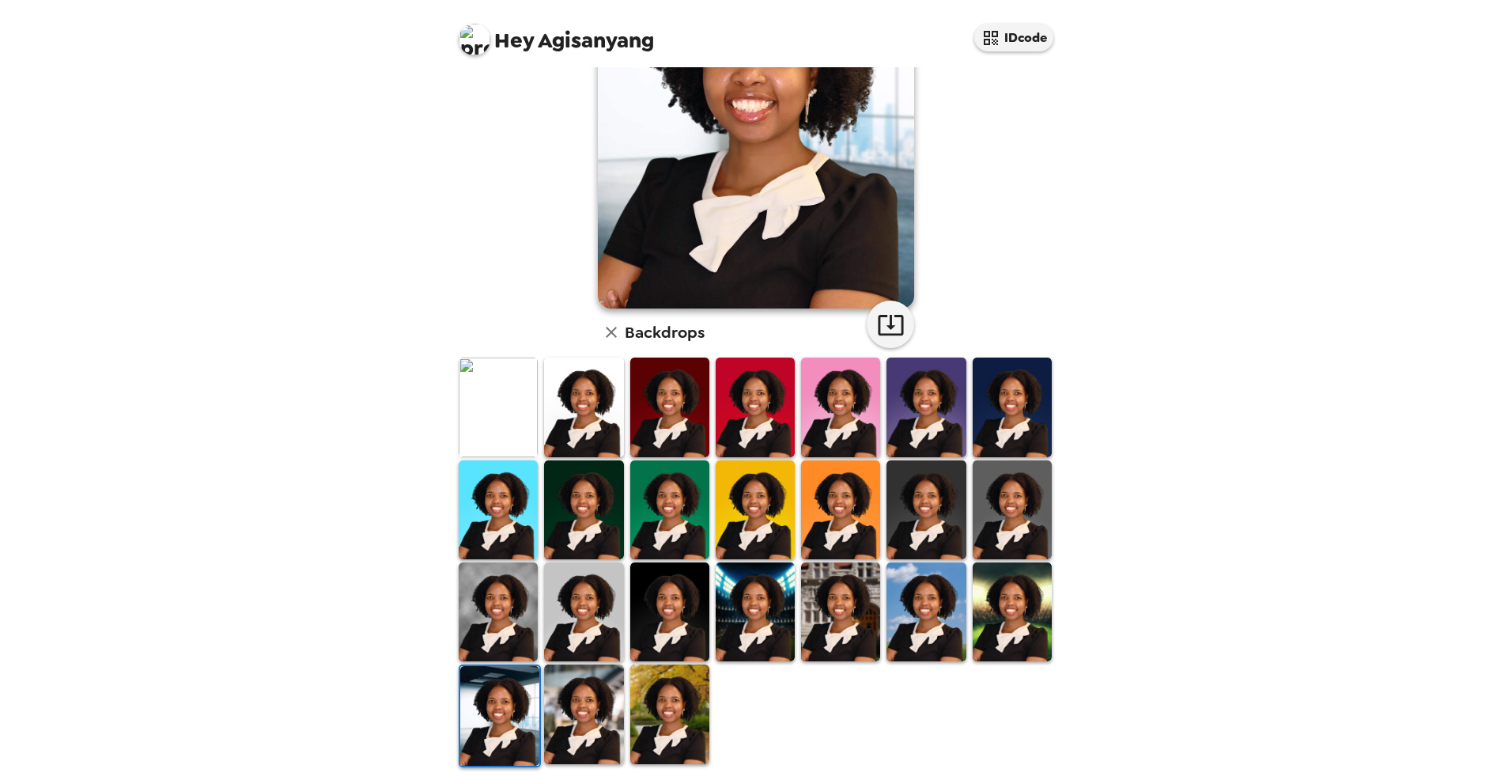
click at [567, 716] on img at bounding box center [583, 714] width 79 height 99
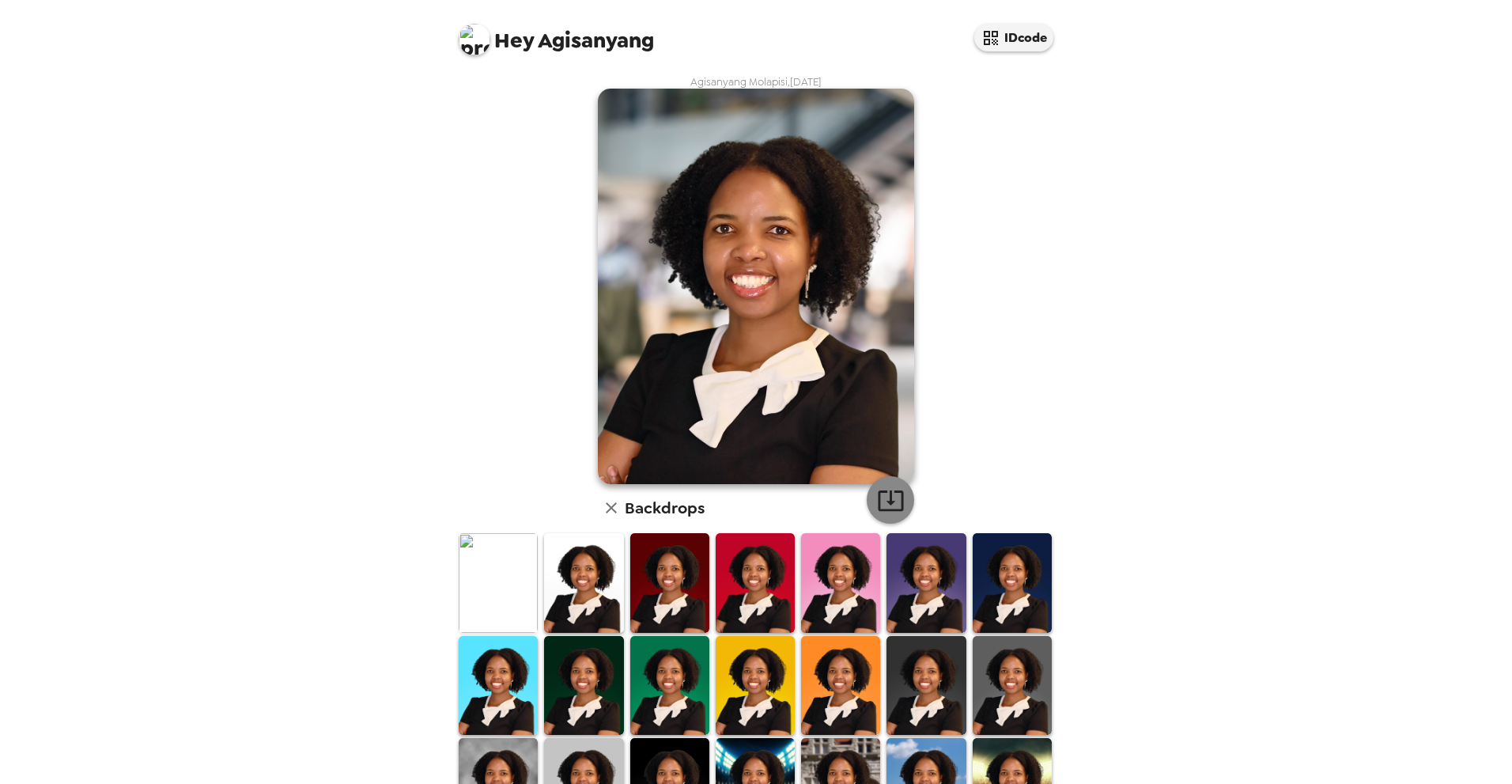
click at [890, 508] on icon "button" at bounding box center [890, 499] width 28 height 28
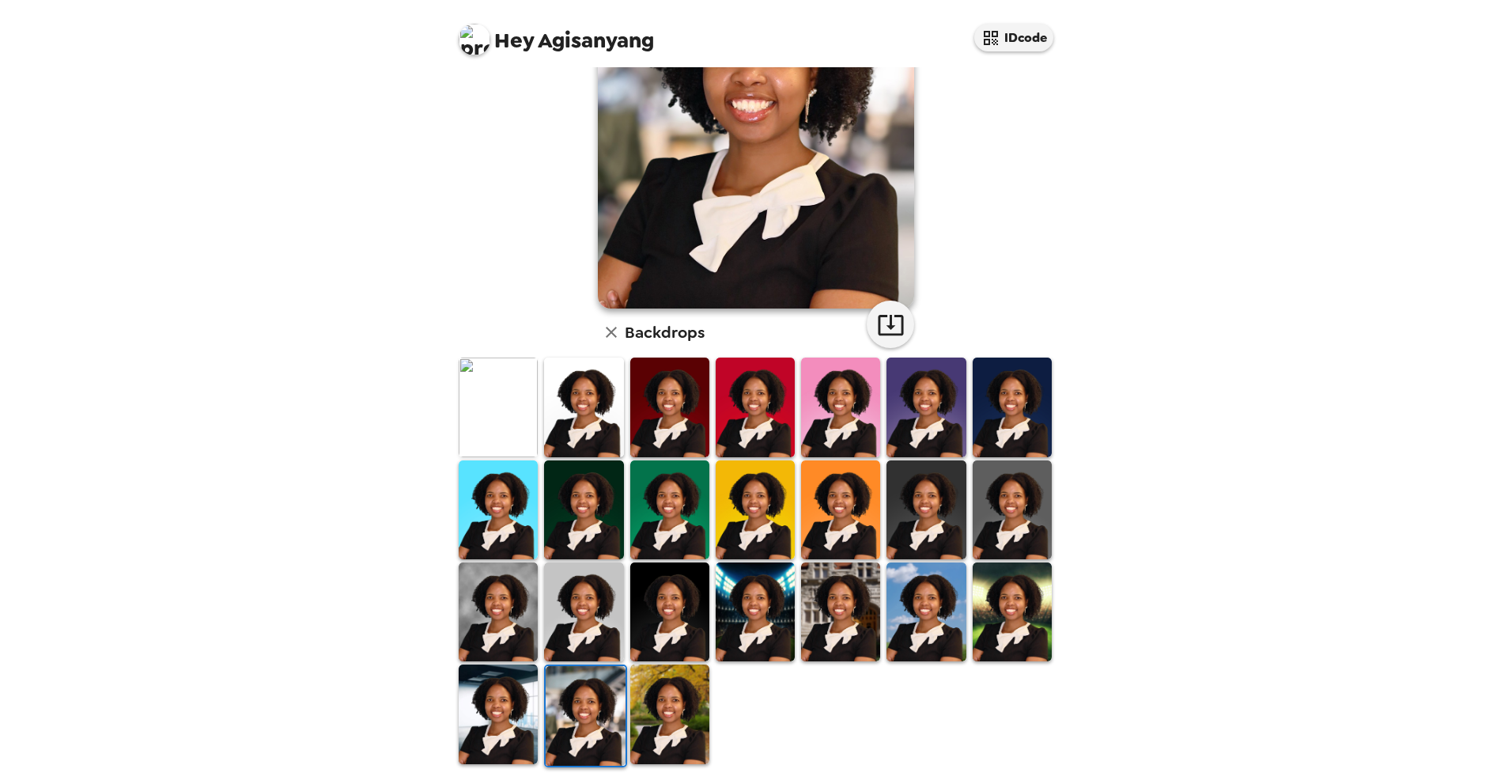
click at [673, 723] on img at bounding box center [669, 714] width 79 height 99
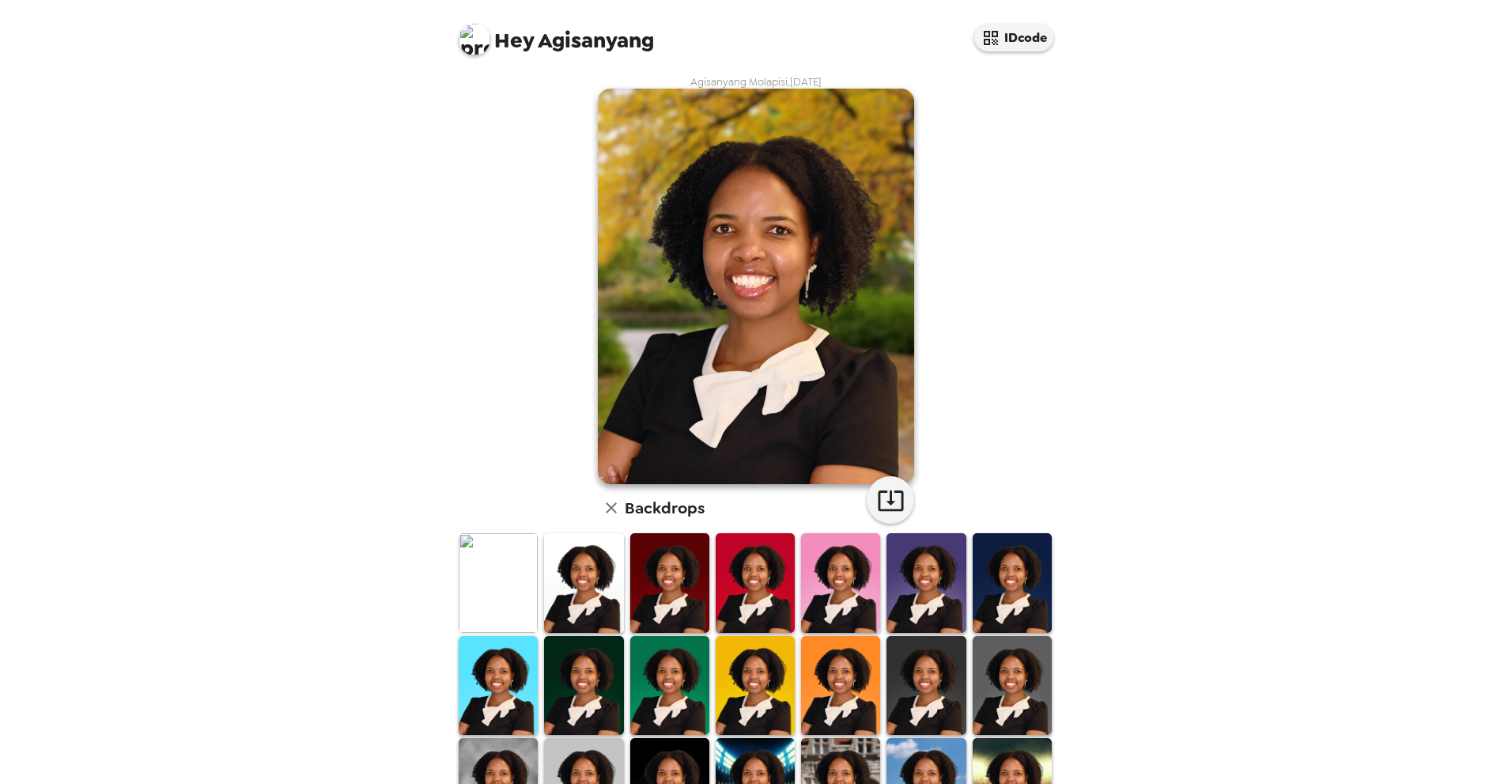
click at [500, 579] on img at bounding box center [497, 582] width 79 height 99
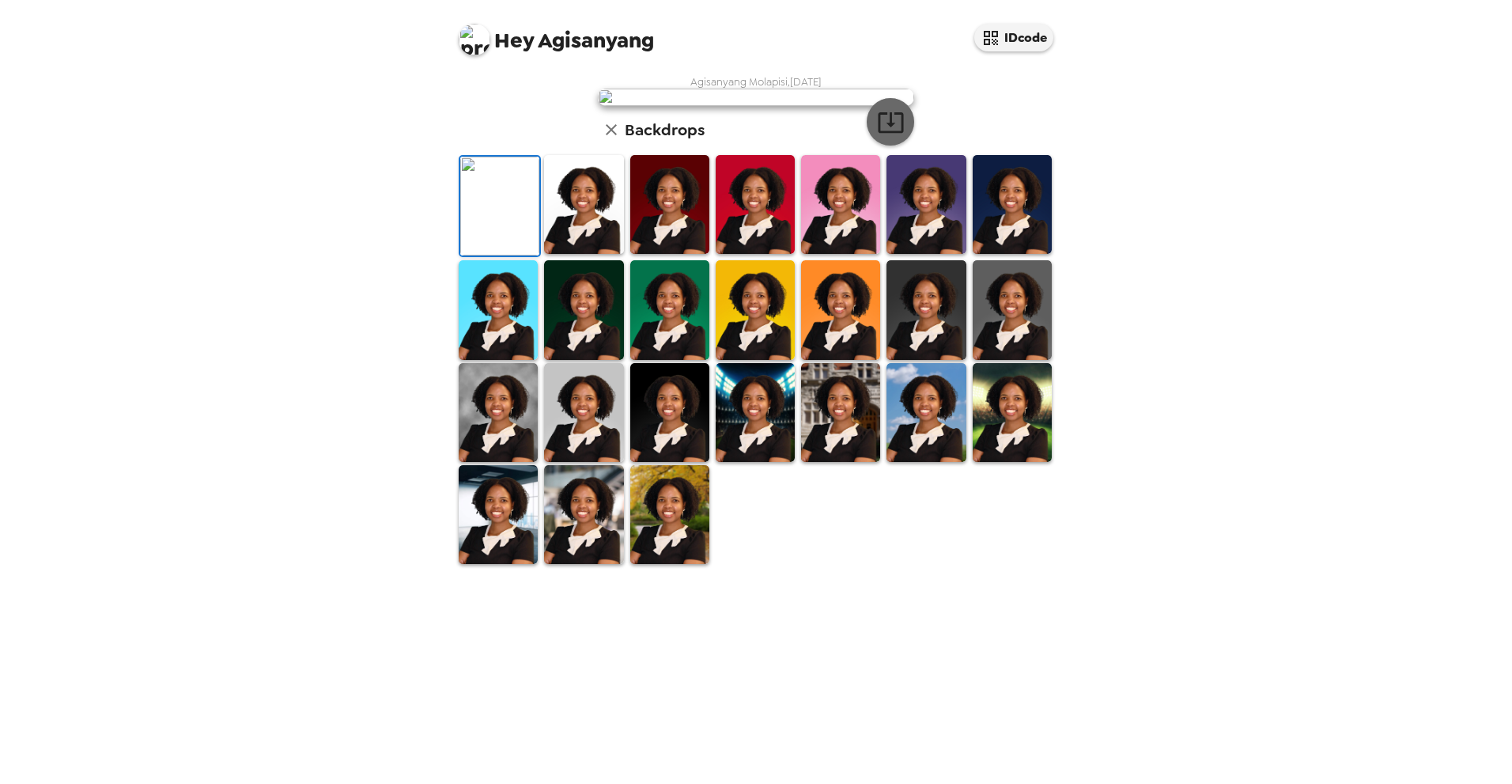
click at [884, 132] on icon "button" at bounding box center [890, 123] width 26 height 21
click at [1314, 515] on div "Hey Agisanyang IDcode Agisanyang Molapisi , [DATE] Backdrops" at bounding box center [756, 392] width 1512 height 784
